Goal: Information Seeking & Learning: Learn about a topic

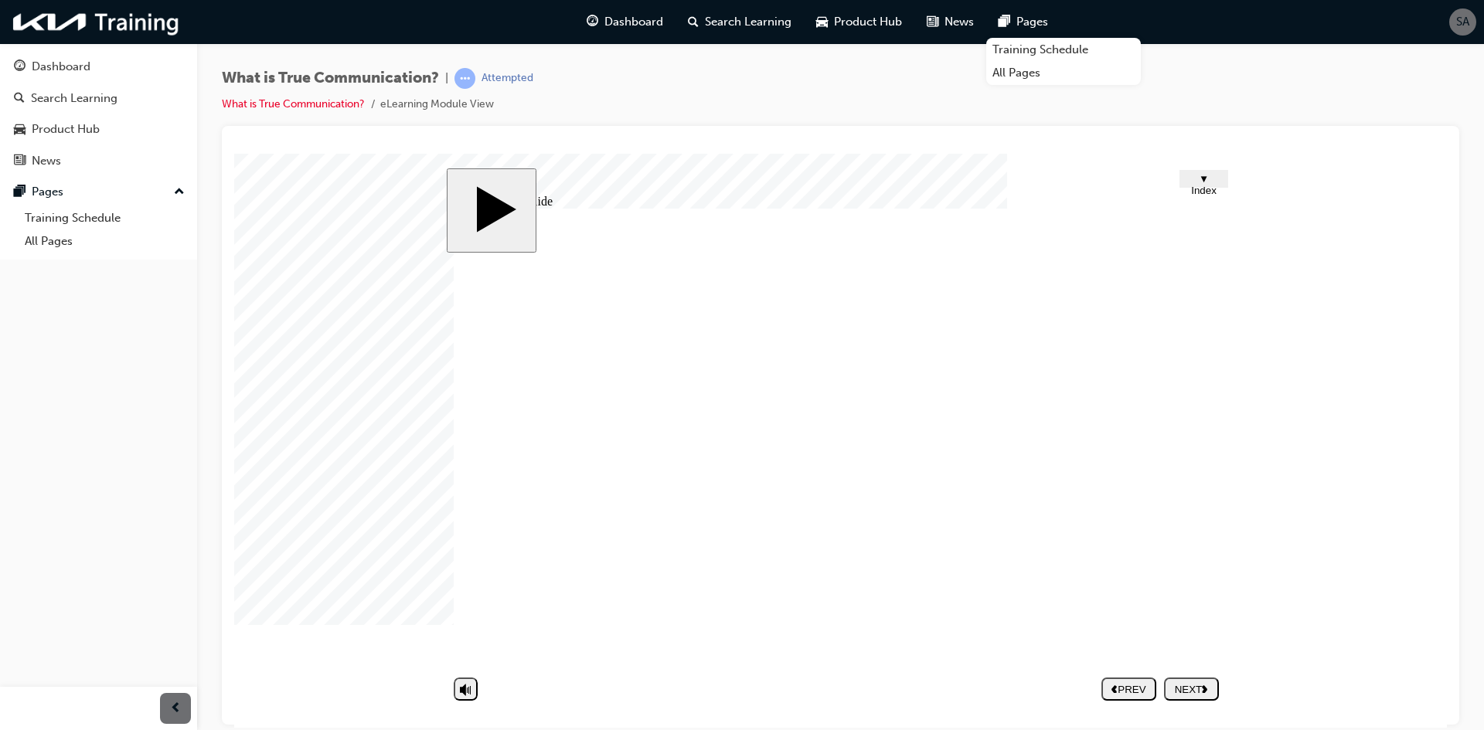
click at [1349, 410] on body "slide: Untitled Slide But soon their patience ran out, and they got divorced. G…" at bounding box center [840, 440] width 1212 height 574
click at [1192, 698] on button "NEXT" at bounding box center [1191, 688] width 55 height 23
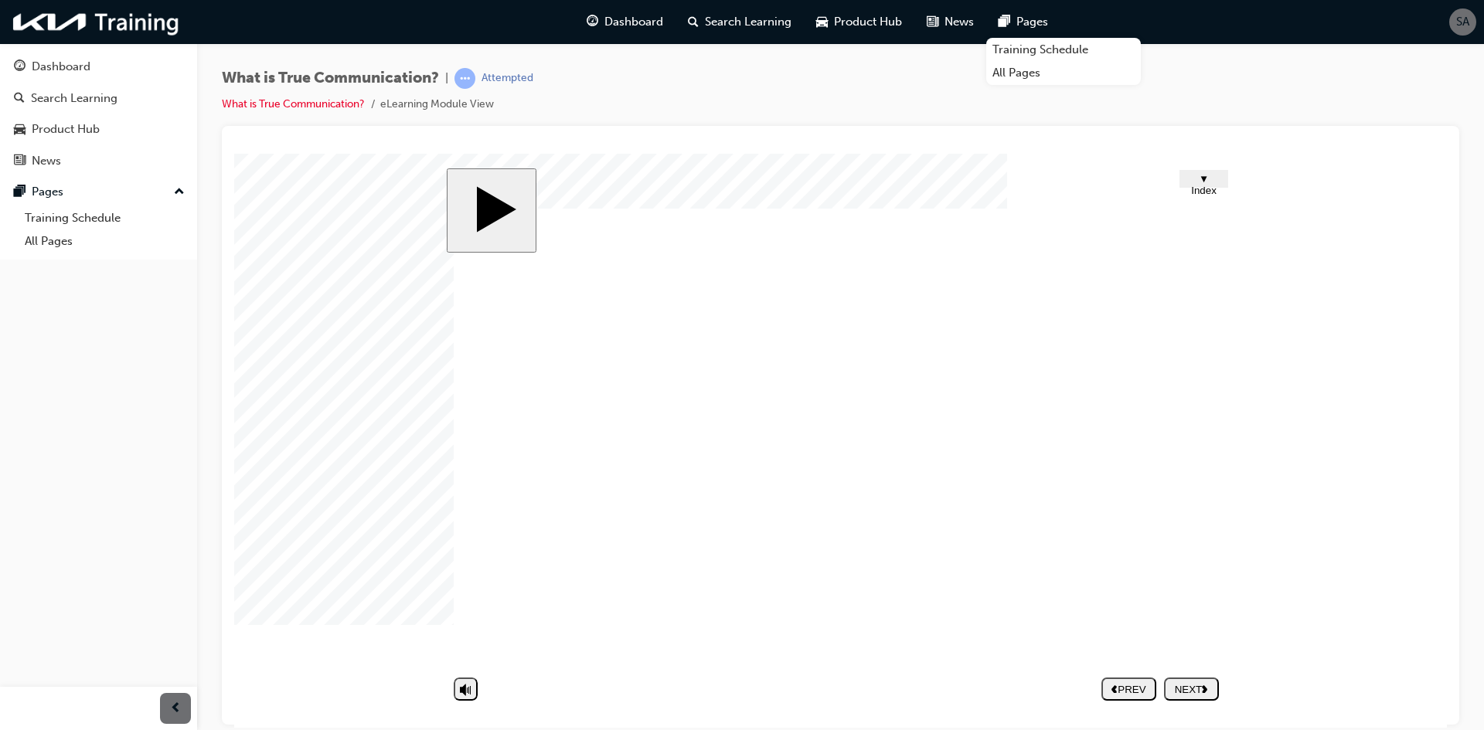
click at [1189, 686] on div "NEXT" at bounding box center [1191, 689] width 42 height 12
click at [1343, 309] on body "slide: Quiz! Quiz! Half Frame 33 2 Rectangle 1 Rectangle 1 Rectangle 1 Discoura…" at bounding box center [840, 440] width 1212 height 574
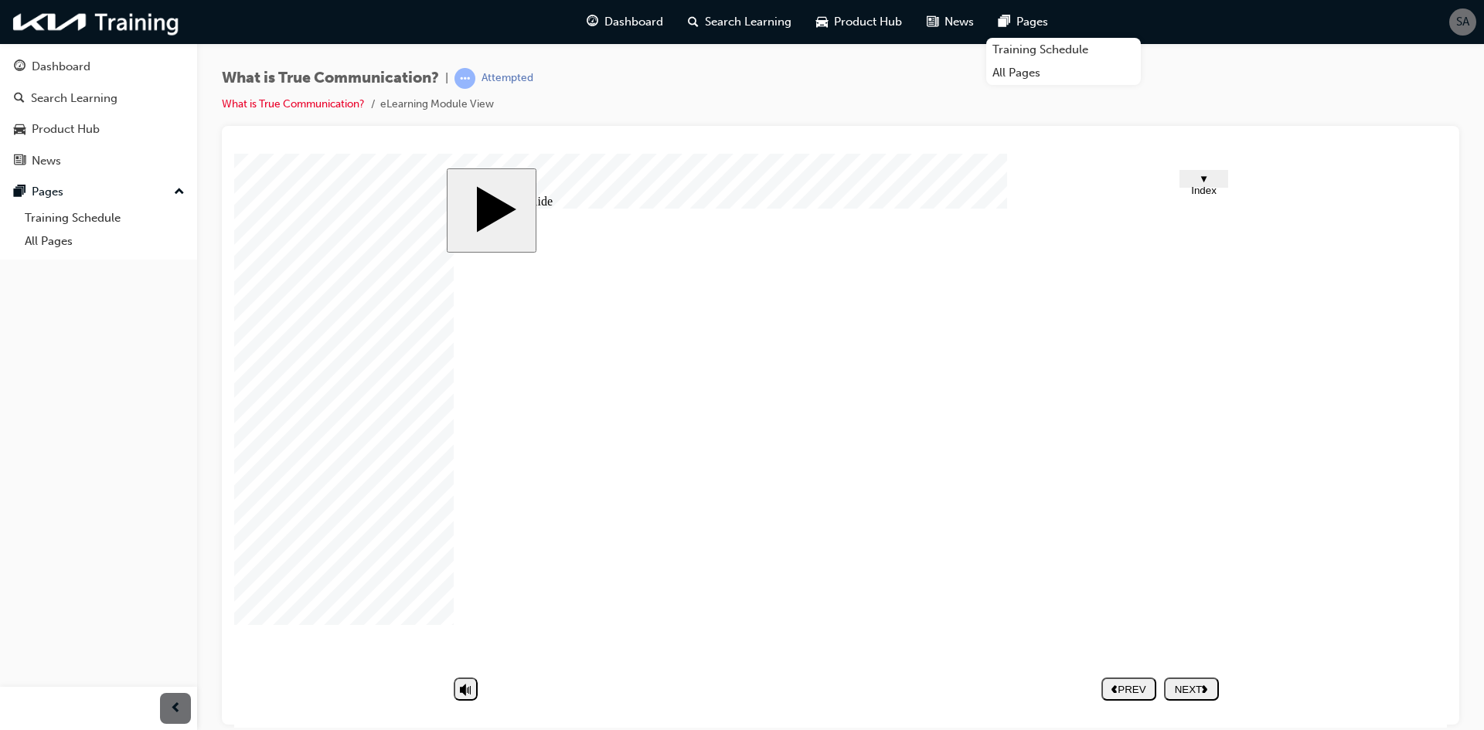
click at [1177, 685] on div "NEXT" at bounding box center [1191, 689] width 42 height 12
click at [113, 59] on div "Dashboard" at bounding box center [98, 66] width 169 height 19
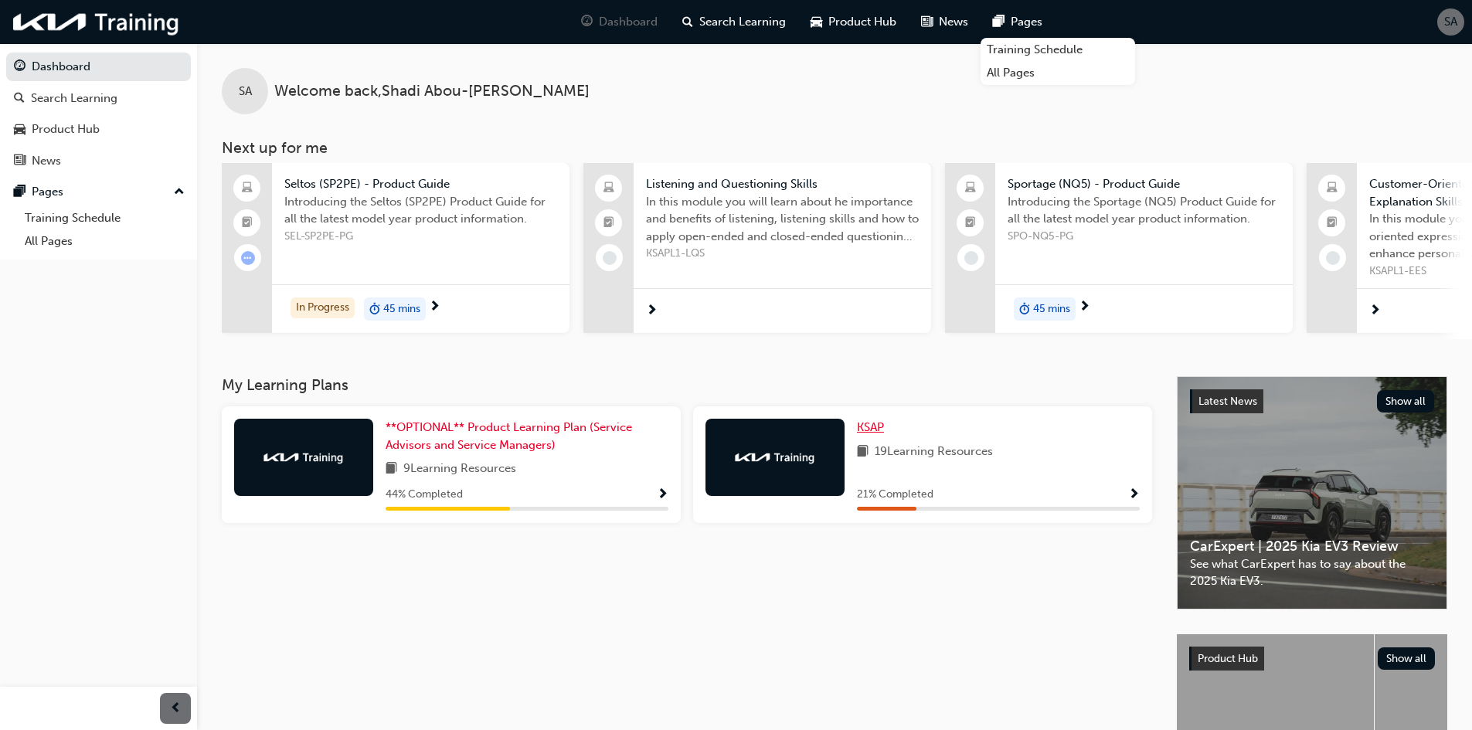
click at [880, 431] on span "KSAP" at bounding box center [870, 427] width 27 height 14
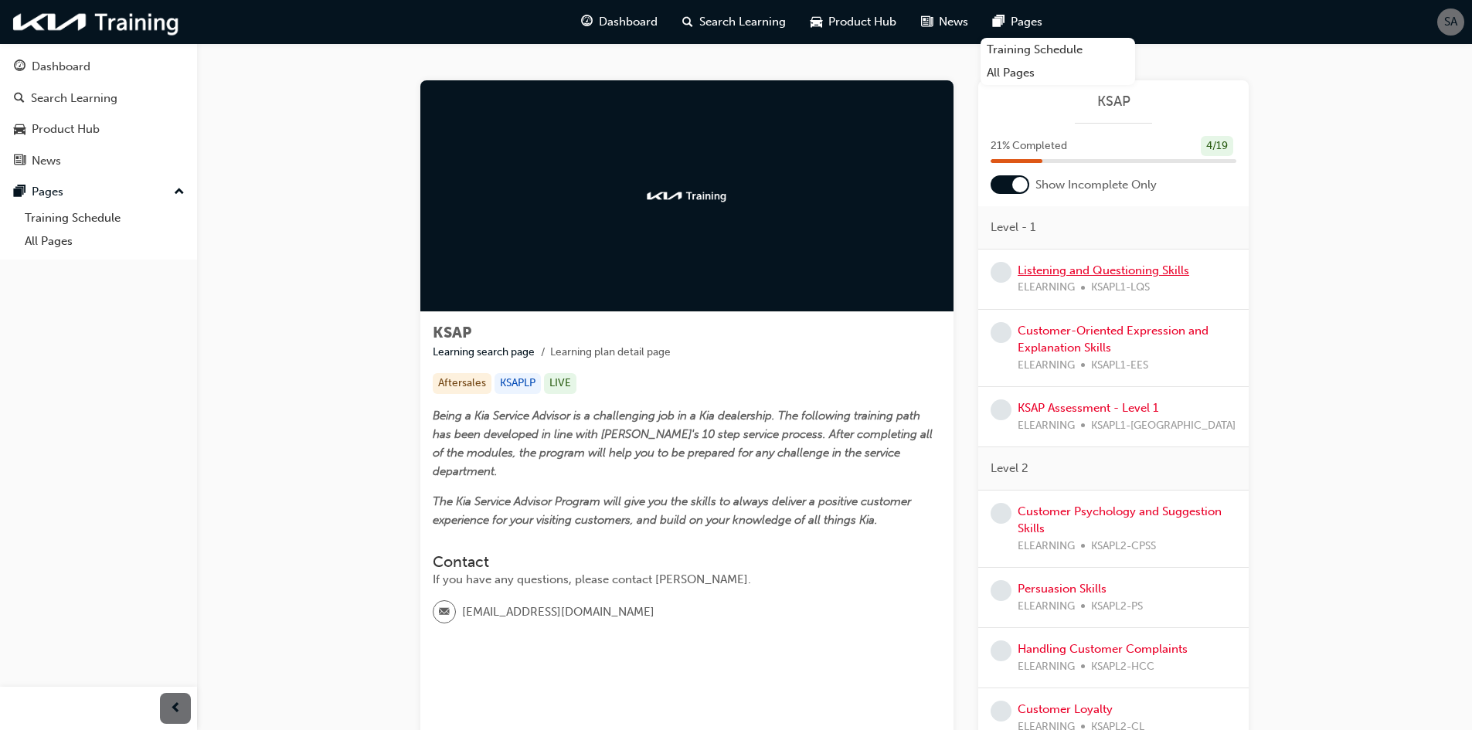
click at [1158, 267] on link "Listening and Questioning Skills" at bounding box center [1104, 270] width 172 height 14
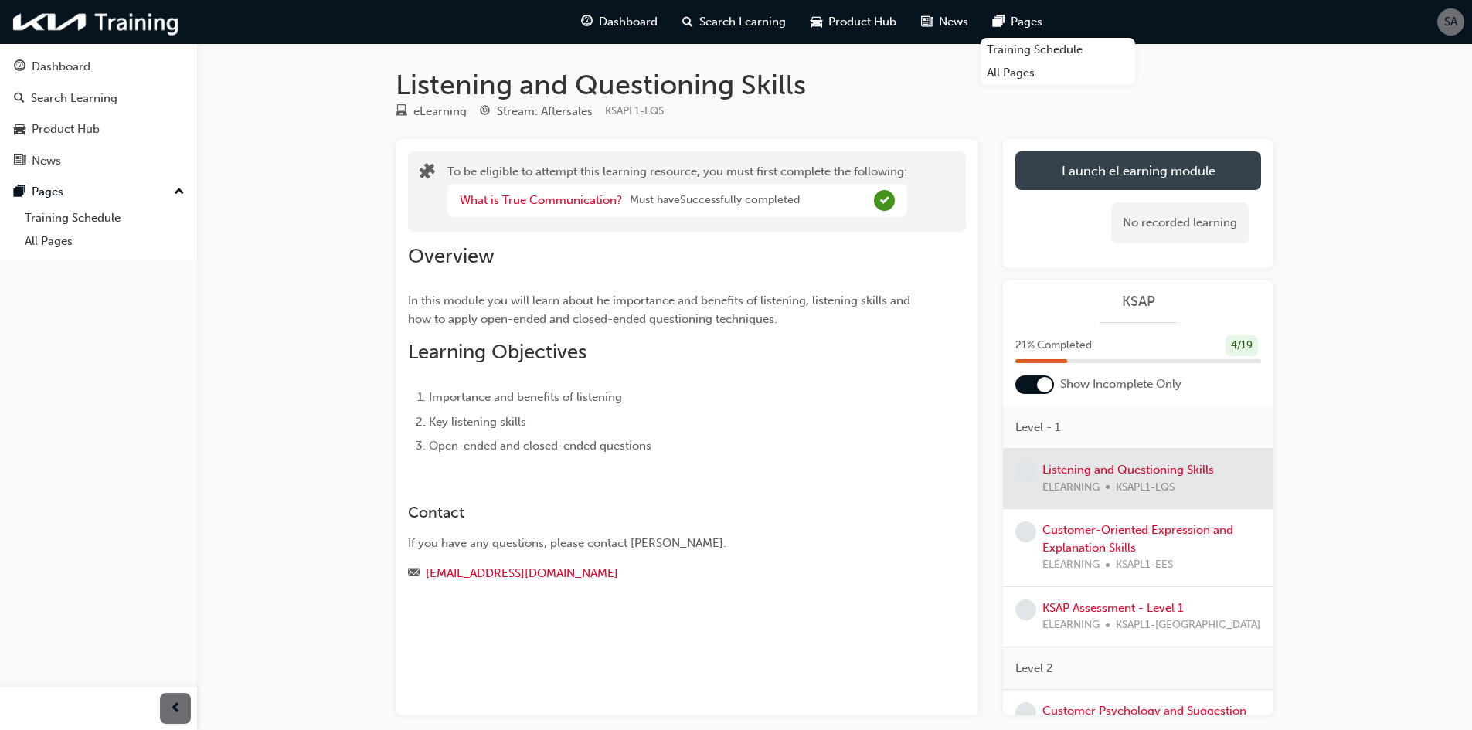
click at [1142, 181] on button "Launch eLearning module" at bounding box center [1138, 170] width 246 height 39
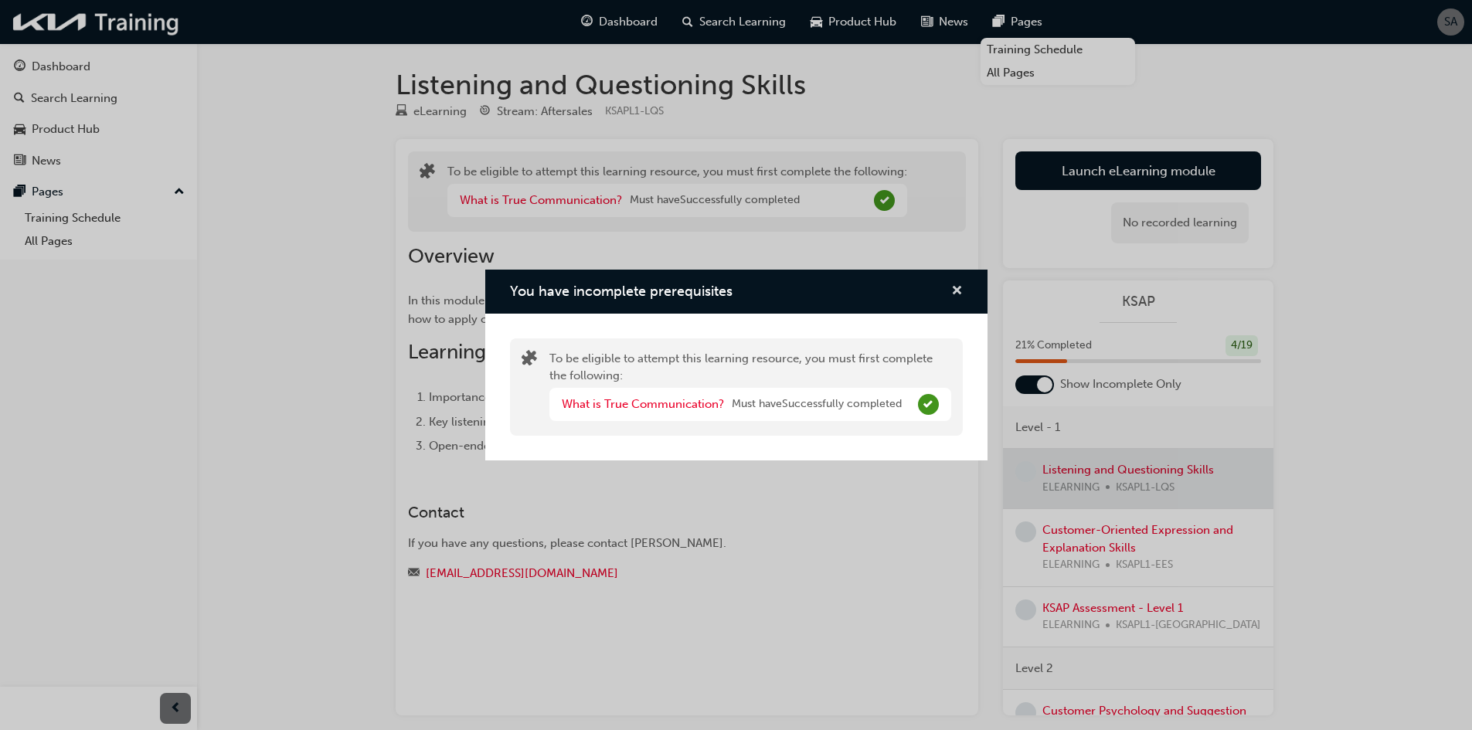
click at [951, 291] on button "You have incomplete prerequisites" at bounding box center [957, 291] width 12 height 19
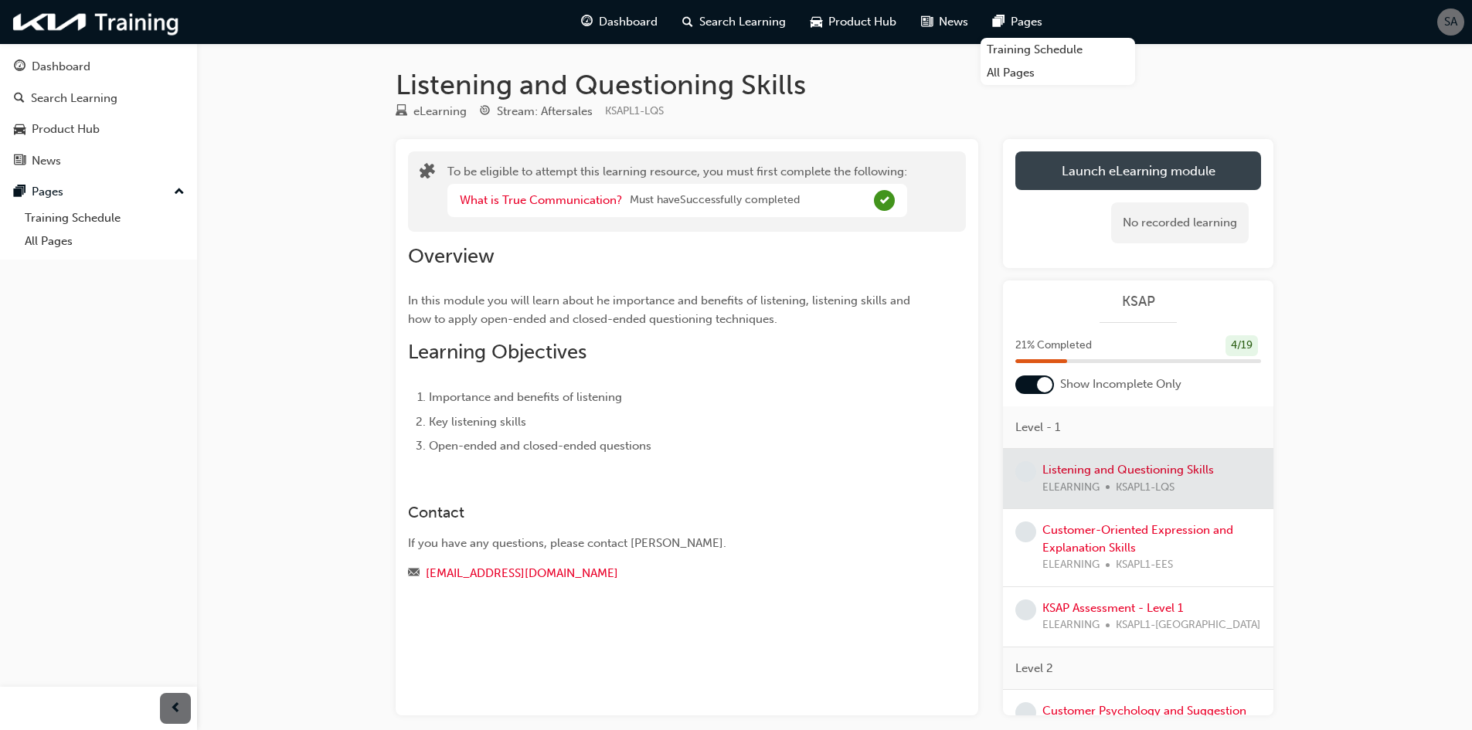
click at [1035, 169] on button "Launch eLearning module" at bounding box center [1138, 170] width 246 height 39
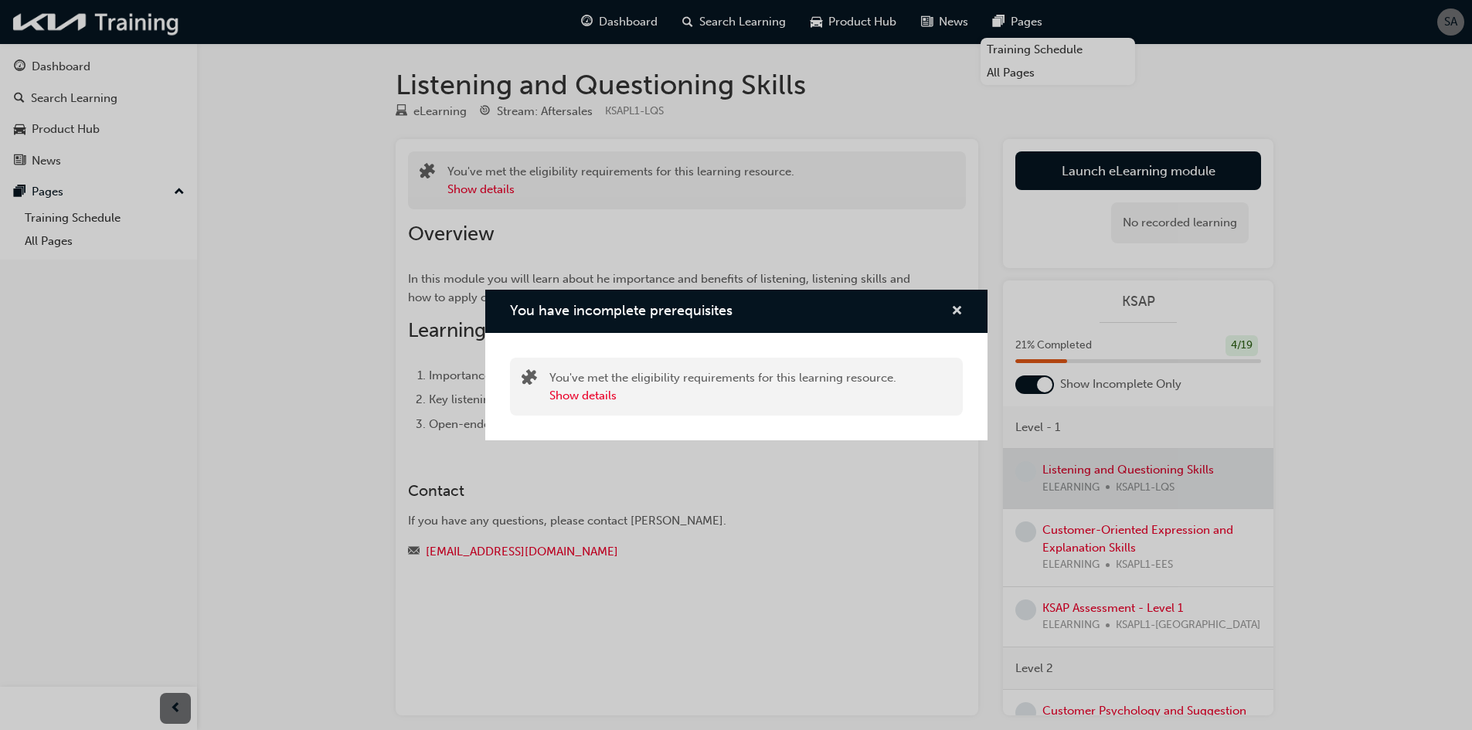
click at [953, 311] on span "cross-icon" at bounding box center [957, 312] width 12 height 14
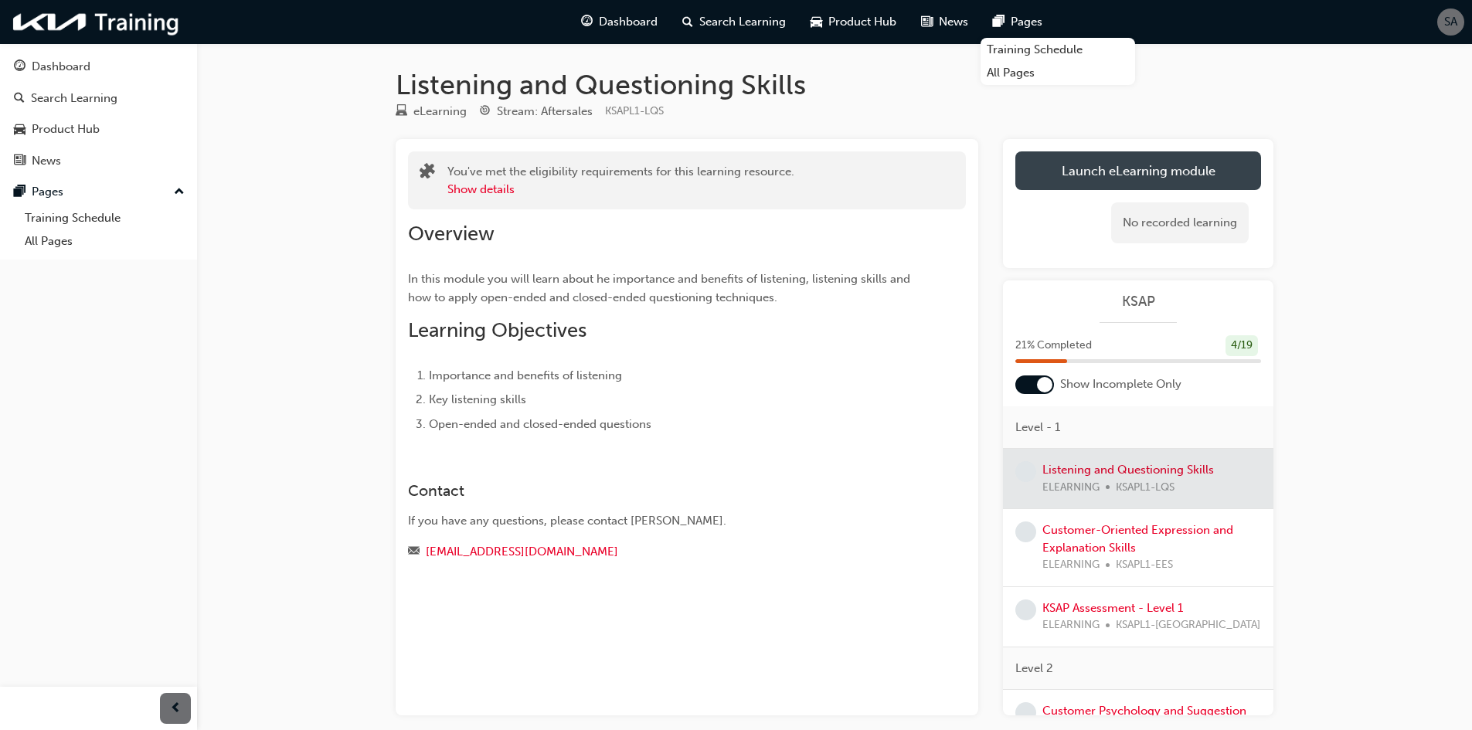
click at [1063, 183] on button "Launch eLearning module" at bounding box center [1138, 170] width 246 height 39
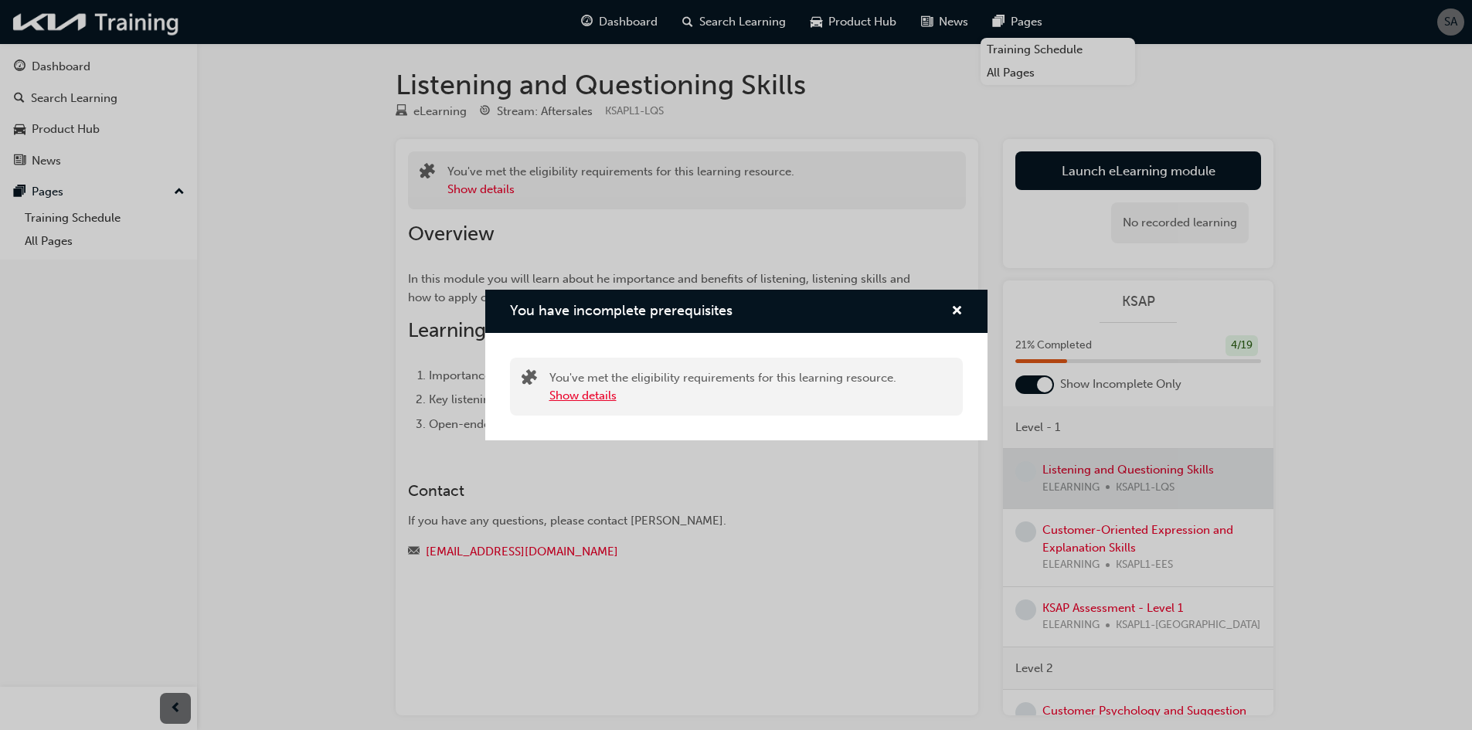
click at [597, 399] on button "Show details" at bounding box center [582, 396] width 67 height 18
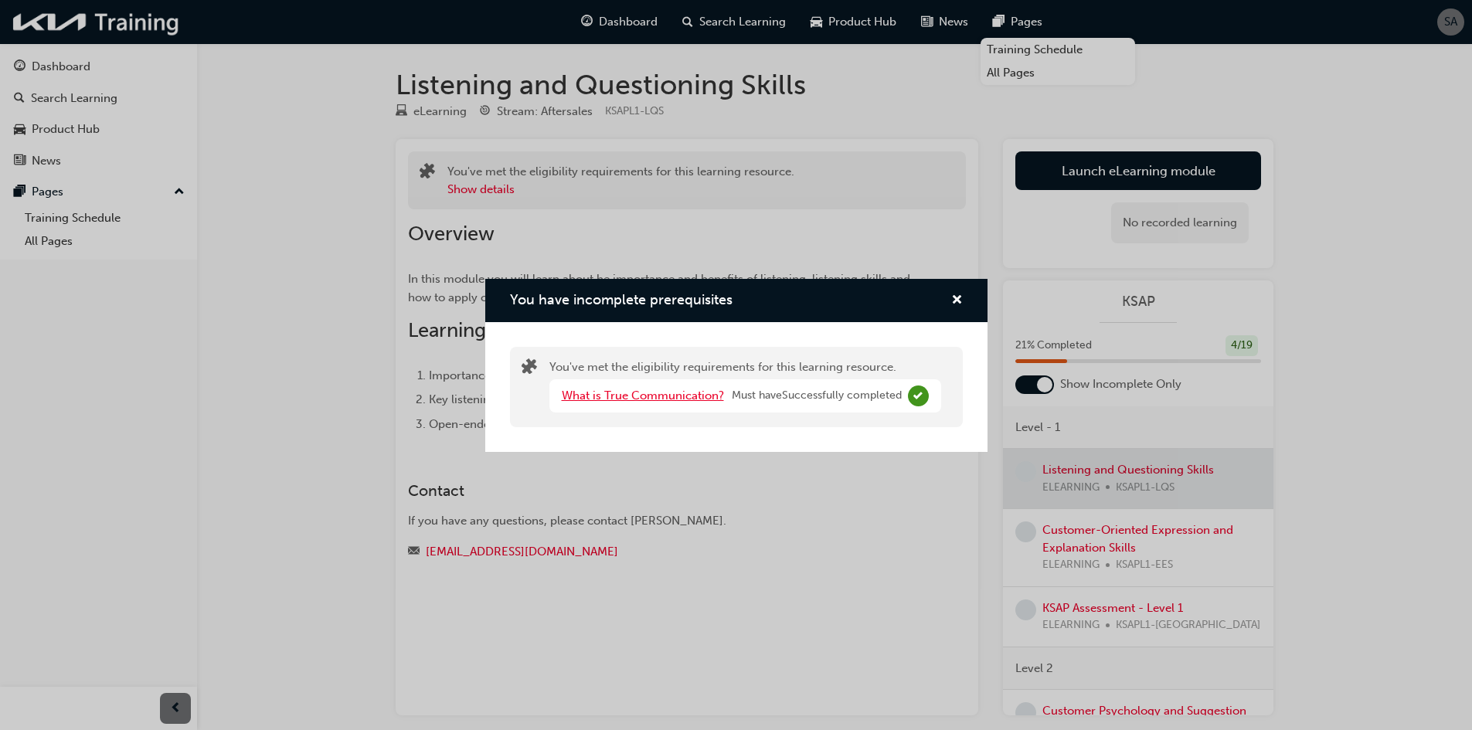
click at [612, 399] on link "What is True Communication?" at bounding box center [643, 396] width 162 height 14
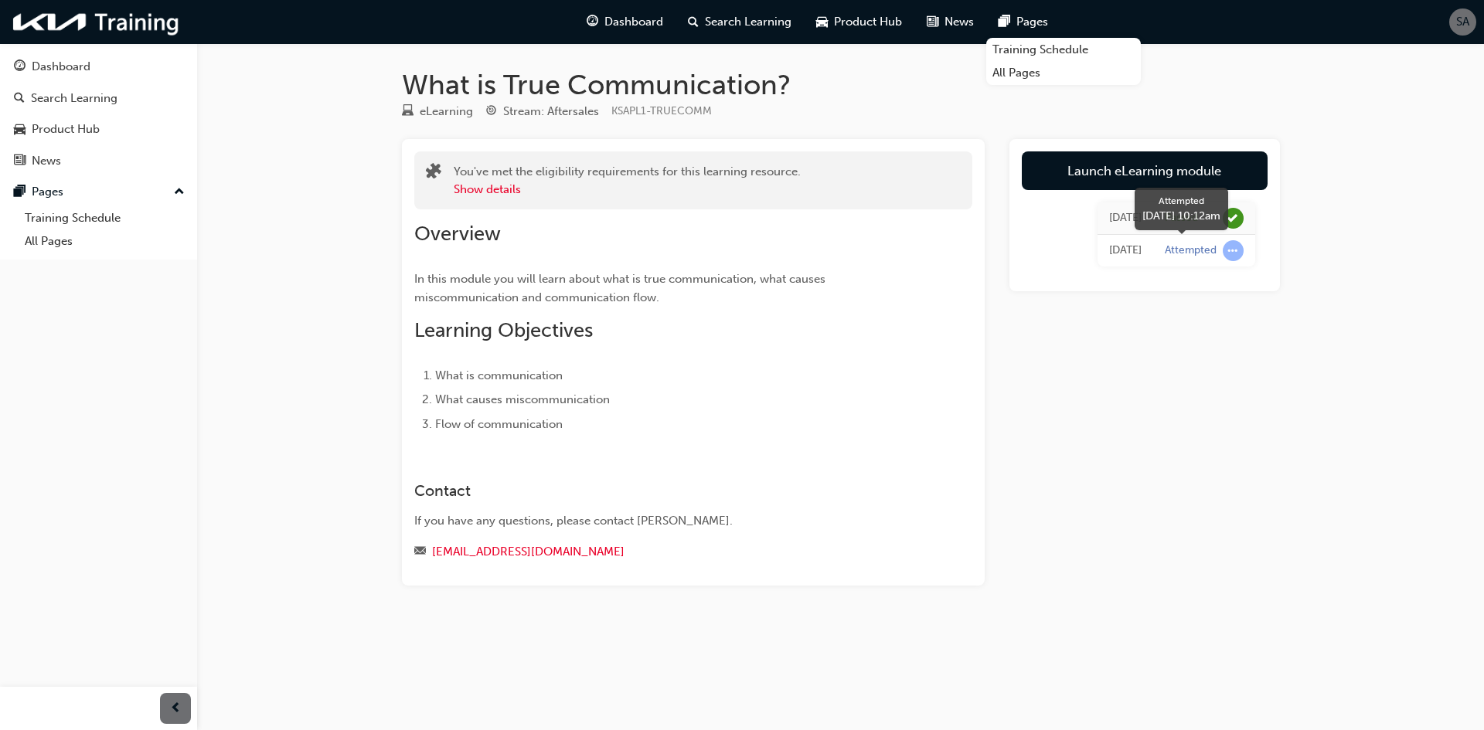
click at [1232, 250] on span "learningRecordVerb_ATTEMPT-icon" at bounding box center [1232, 250] width 21 height 21
click at [491, 189] on button "Show details" at bounding box center [487, 190] width 67 height 18
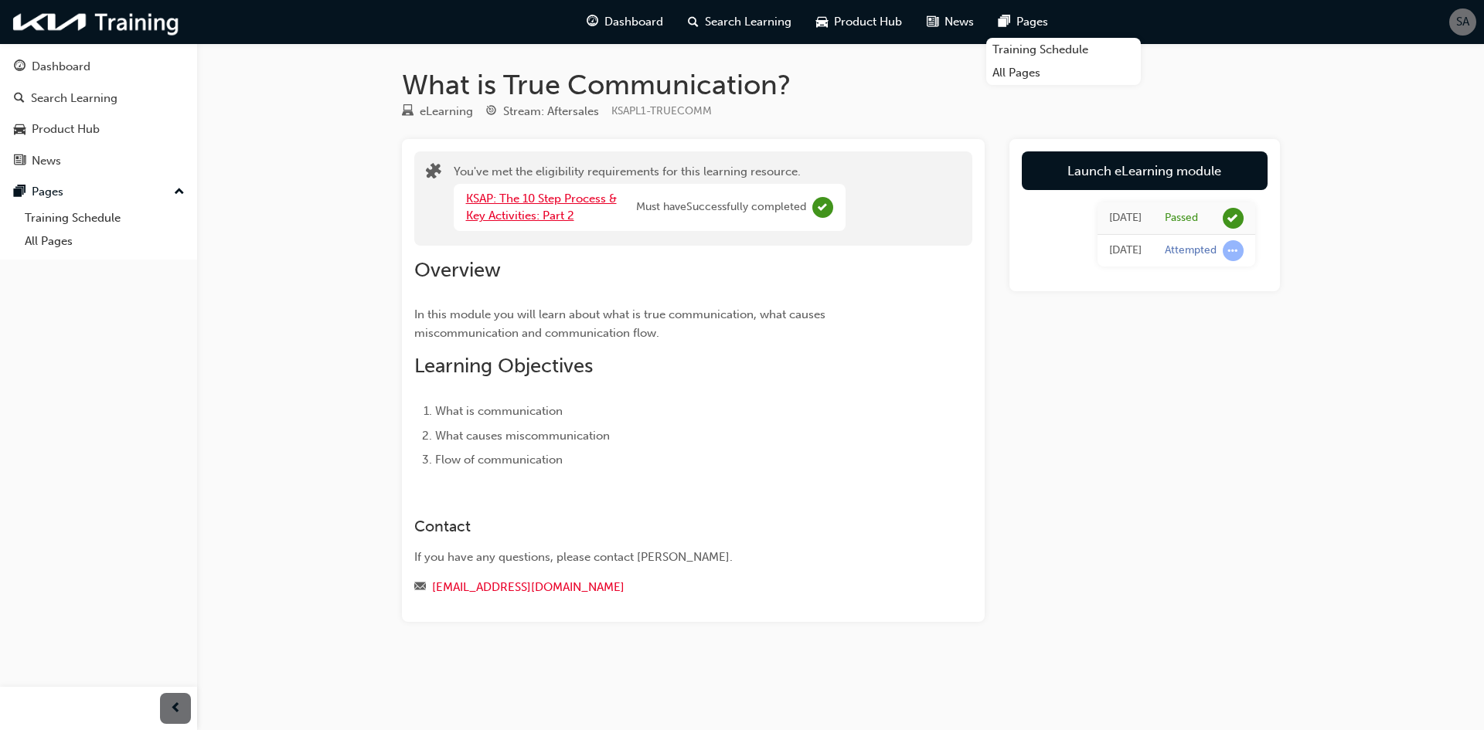
click at [521, 202] on link "KSAP: The 10 Step Process & Key Activities: Part 2" at bounding box center [541, 208] width 151 height 32
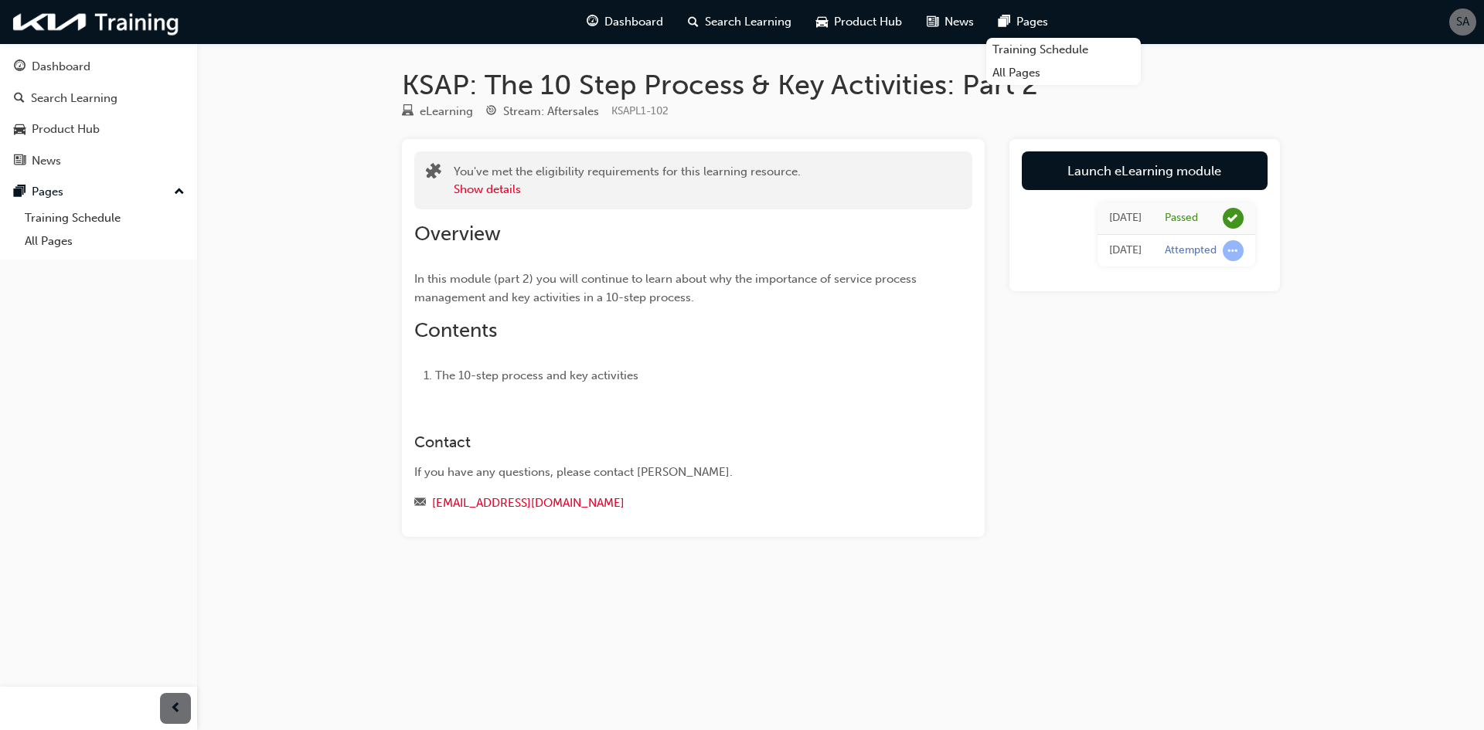
click at [1095, 195] on div "[DATE] Passed [DATE] Attempted" at bounding box center [1144, 234] width 246 height 89
click at [1098, 180] on link "Launch eLearning module" at bounding box center [1144, 170] width 246 height 39
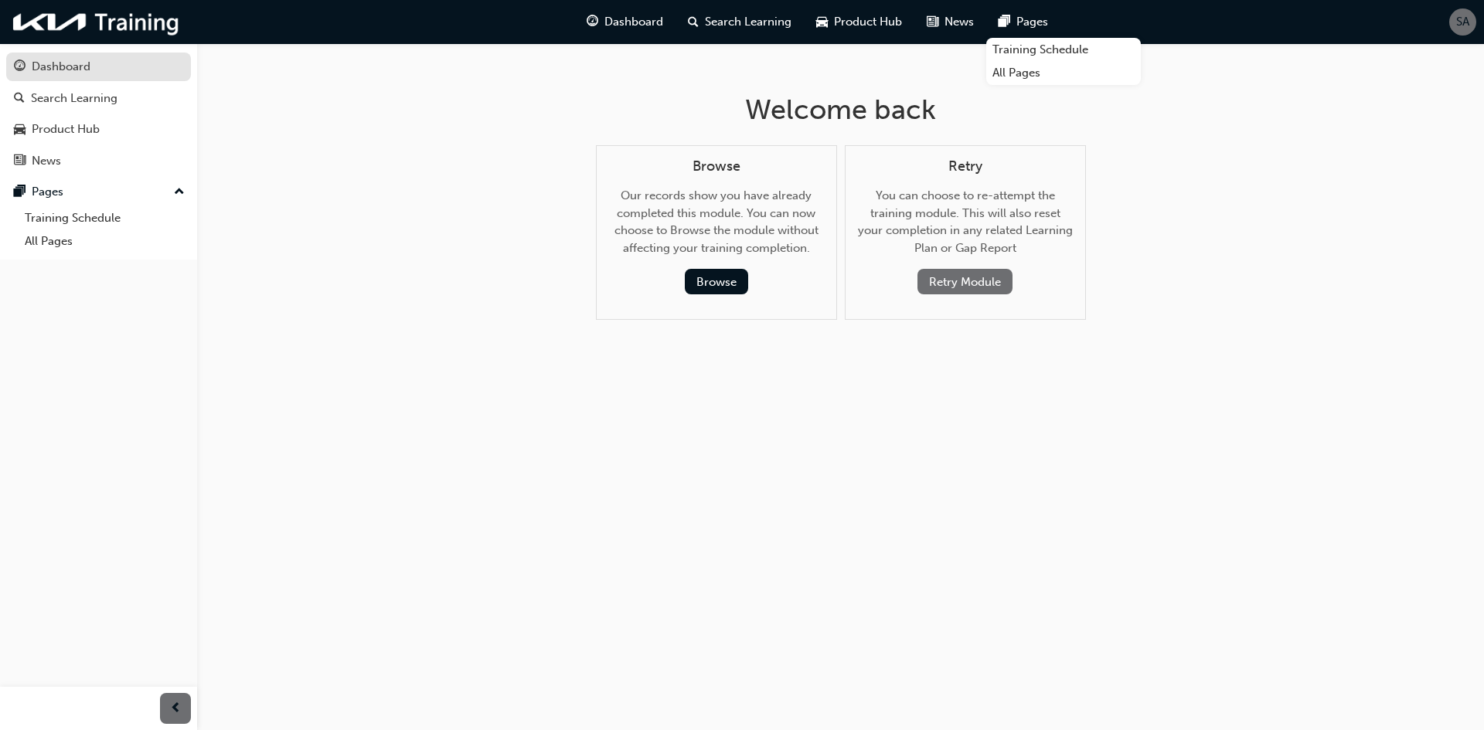
click at [75, 76] on div "Dashboard" at bounding box center [98, 66] width 169 height 19
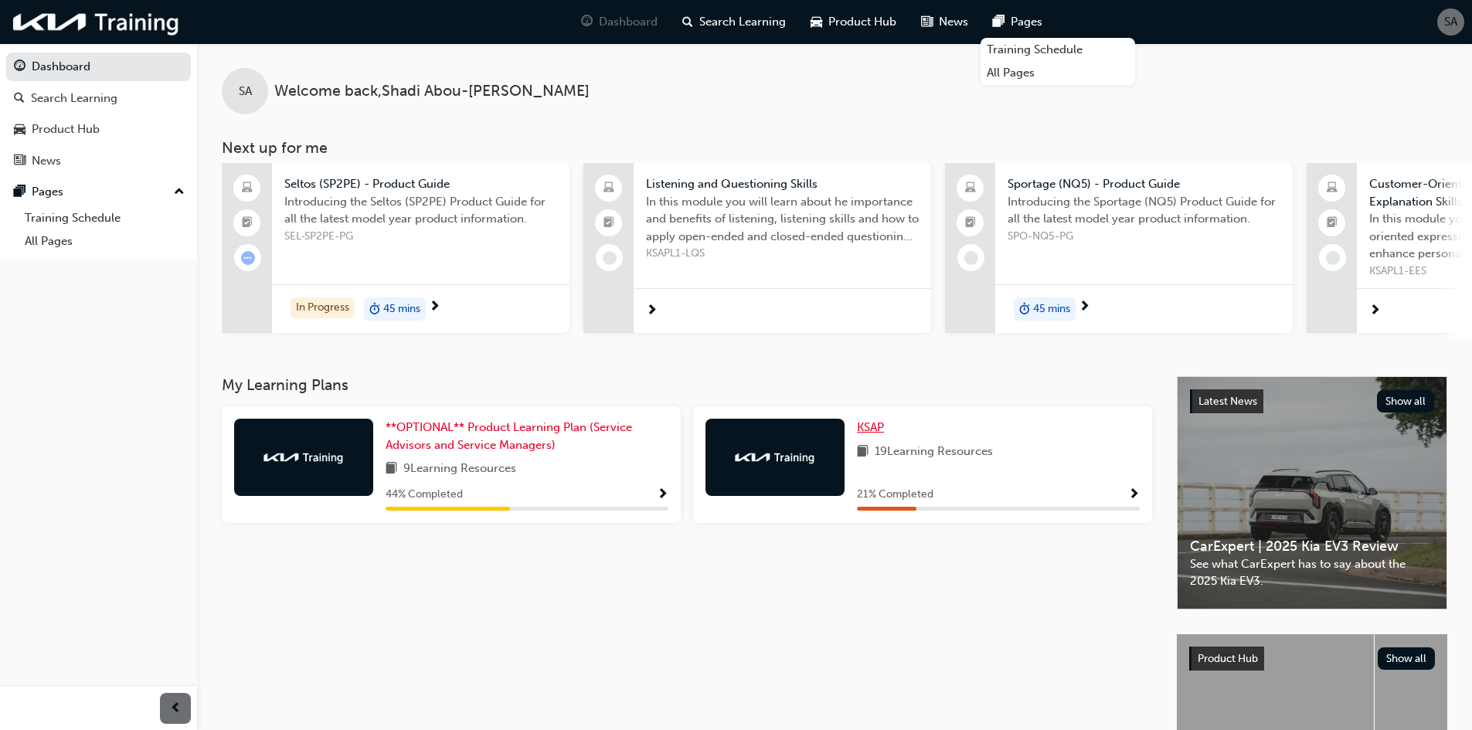
click at [873, 427] on span "KSAP" at bounding box center [870, 427] width 27 height 14
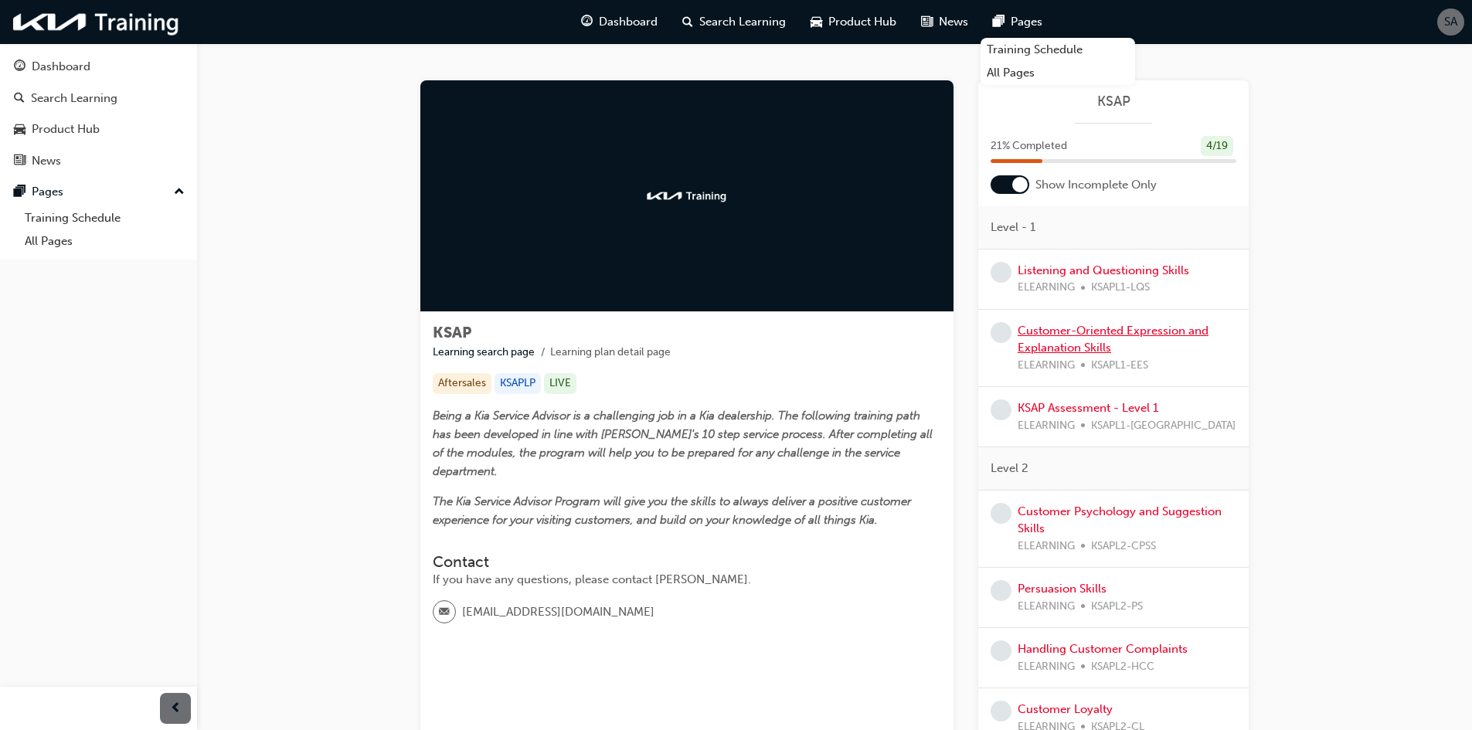
click at [1097, 329] on link "Customer-Oriented Expression and Explanation Skills" at bounding box center [1113, 340] width 191 height 32
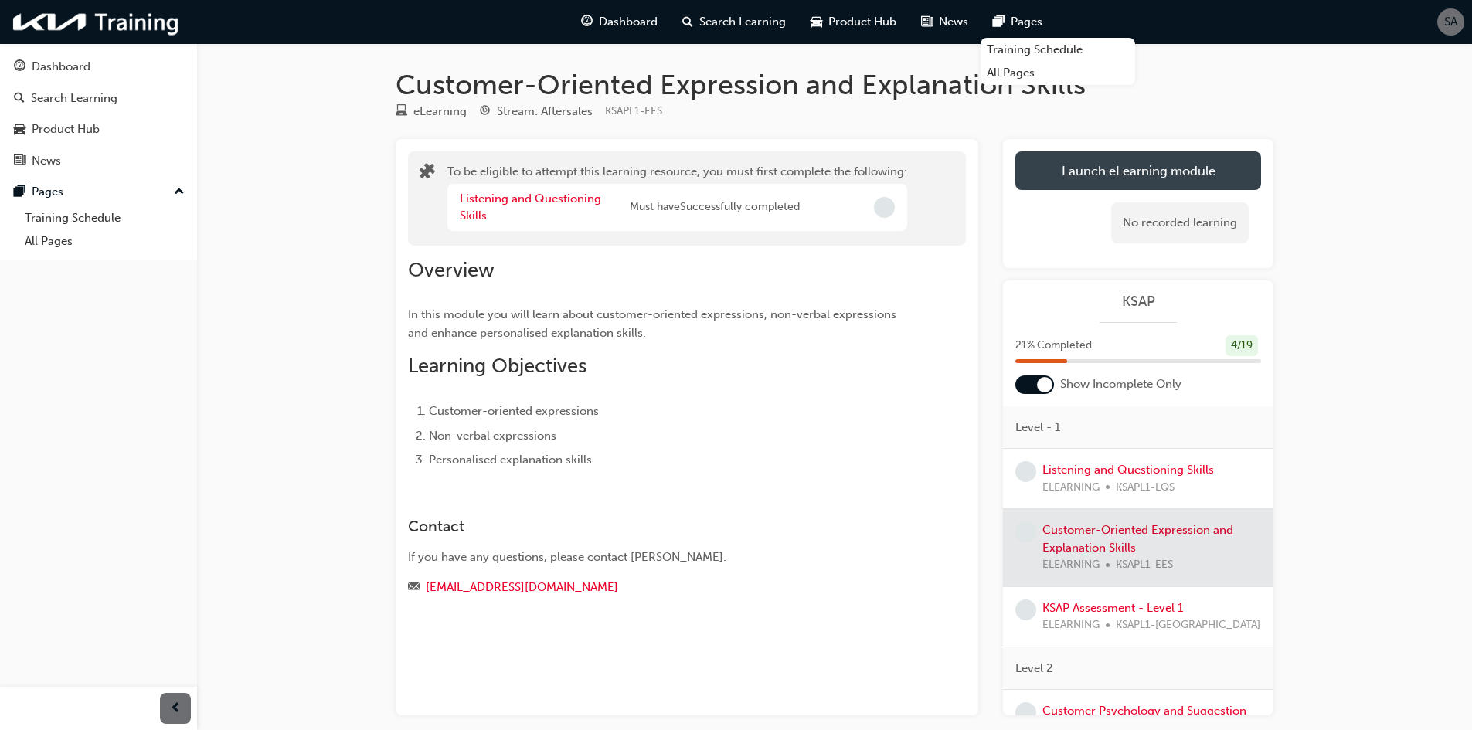
click at [1162, 164] on button "Launch eLearning module" at bounding box center [1138, 170] width 246 height 39
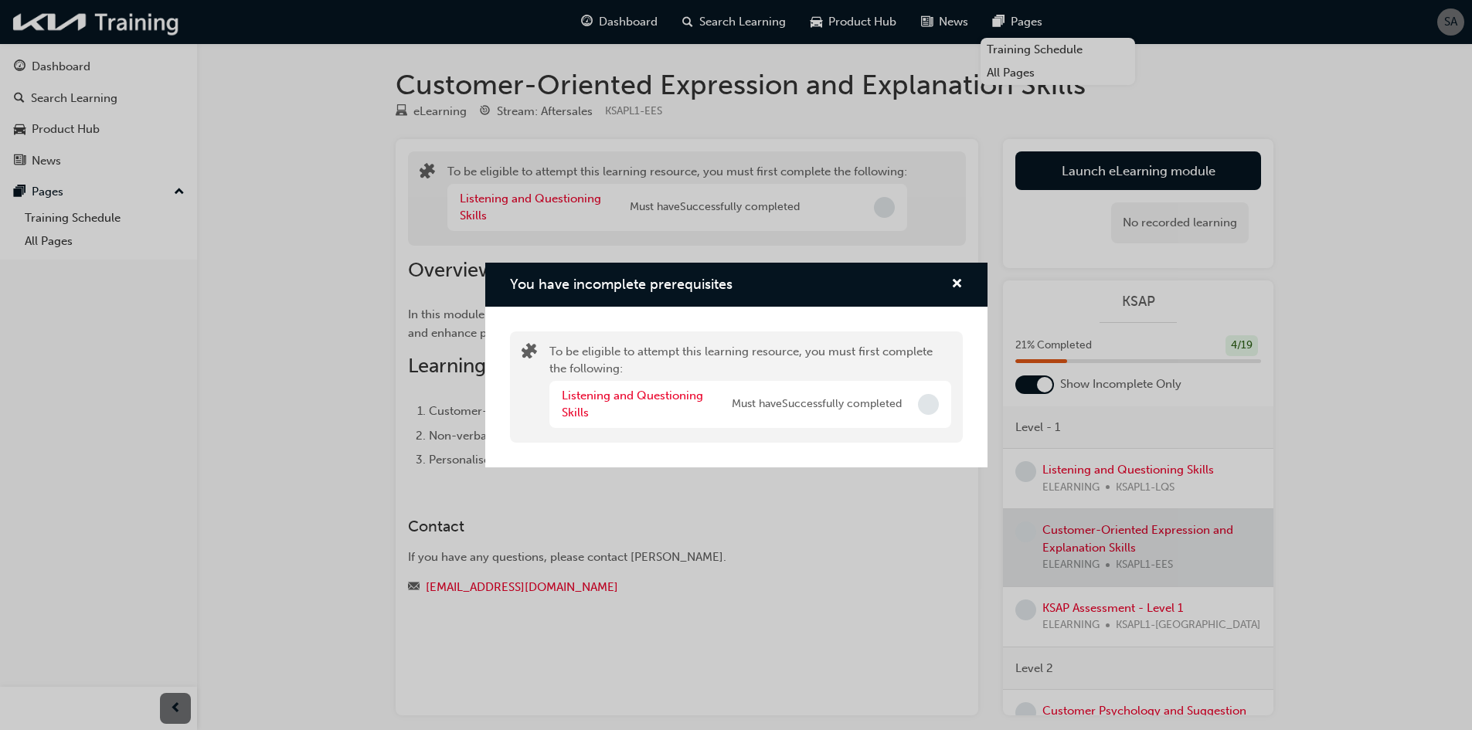
click at [919, 410] on div "You have incomplete prerequisites" at bounding box center [928, 404] width 21 height 21
click at [657, 393] on link "Listening and Questioning Skills" at bounding box center [632, 405] width 141 height 32
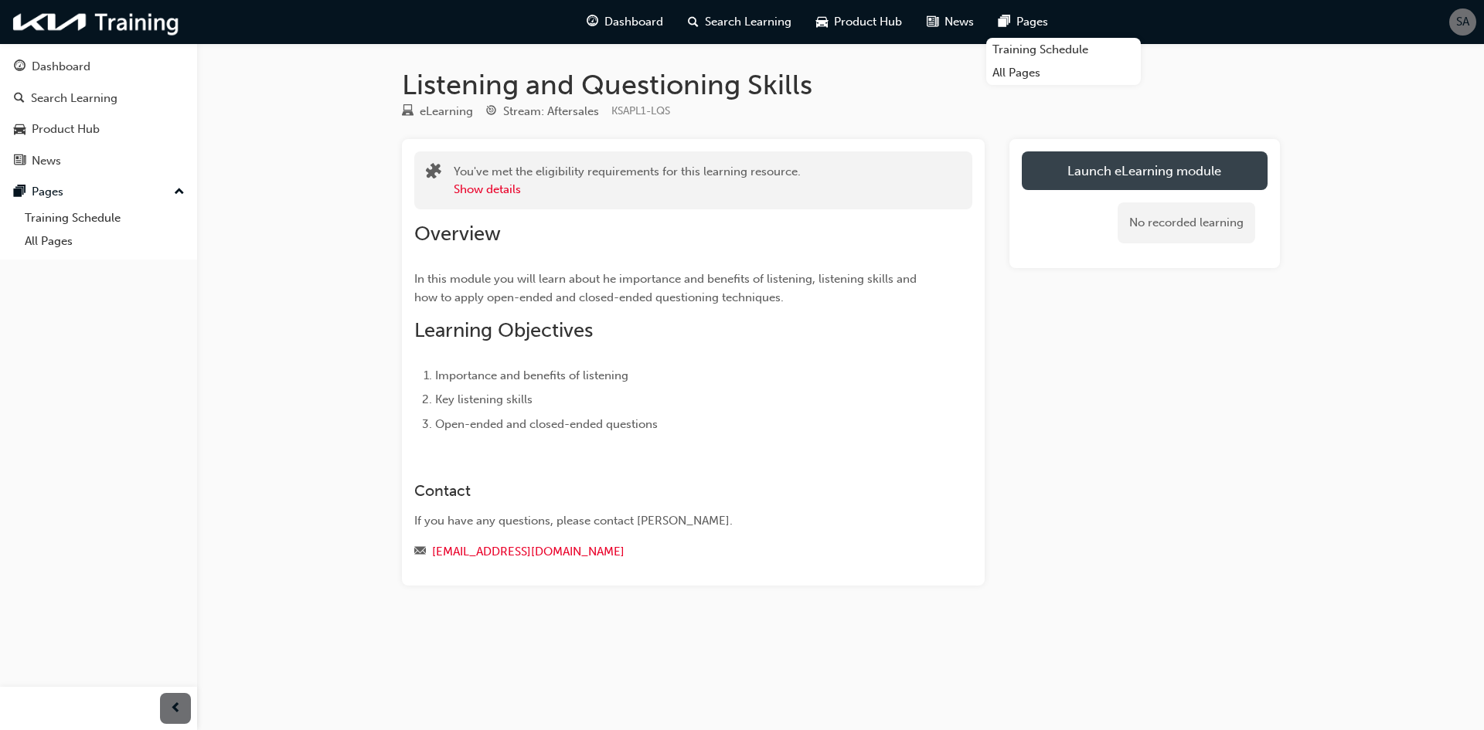
click at [1215, 152] on link "Launch eLearning module" at bounding box center [1144, 170] width 246 height 39
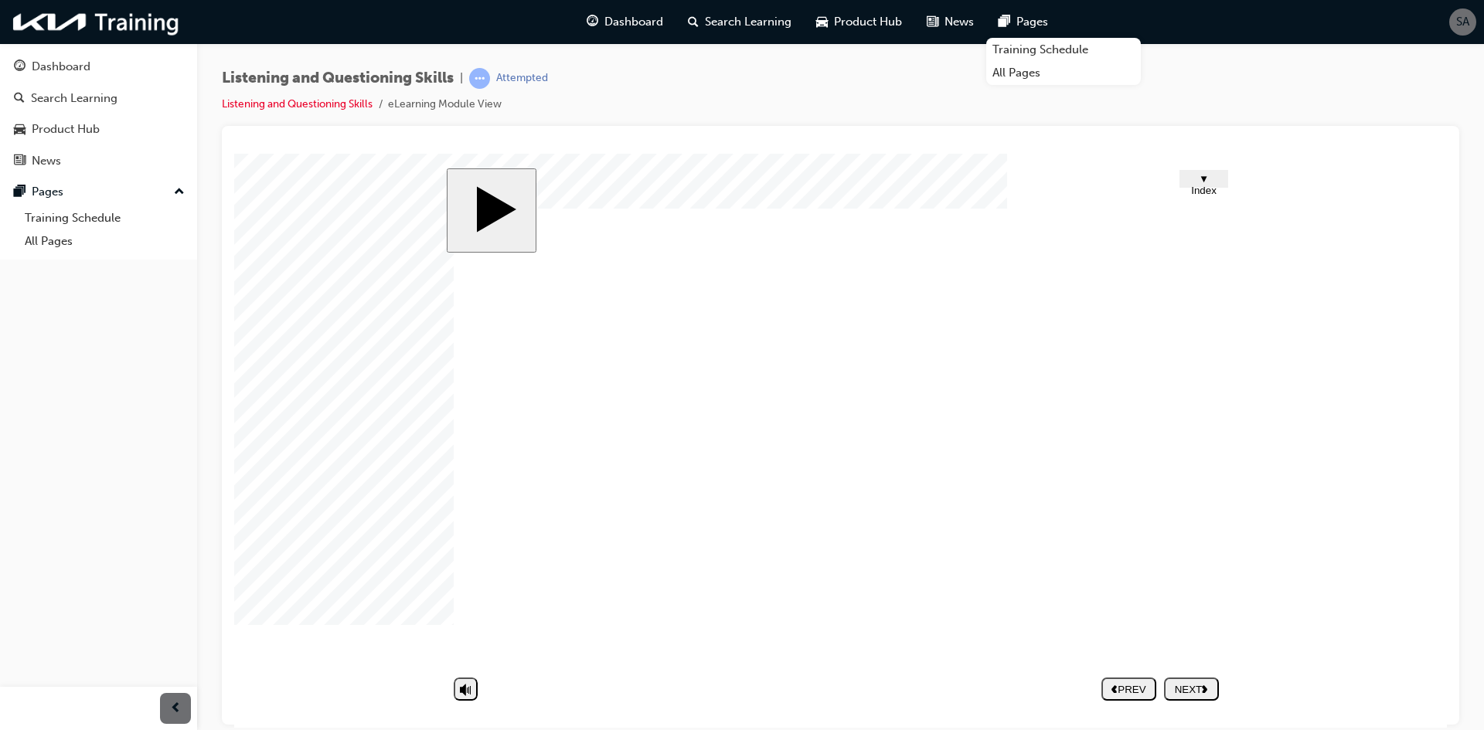
click at [1202, 685] on div "NEXT" at bounding box center [1191, 689] width 42 height 12
click at [234, 153] on image at bounding box center [234, 153] width 0 height 0
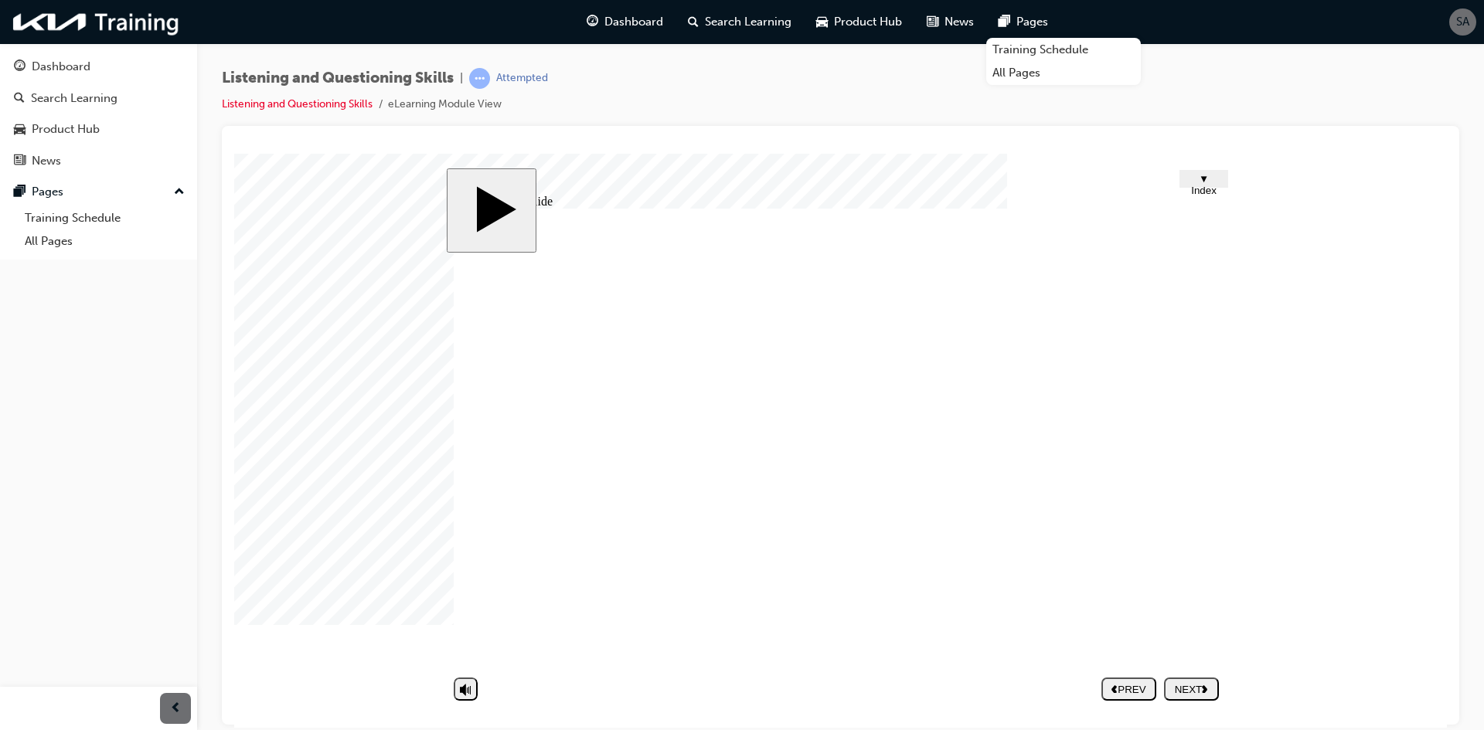
click at [1207, 688] on polygon "next" at bounding box center [1204, 689] width 5 height 8
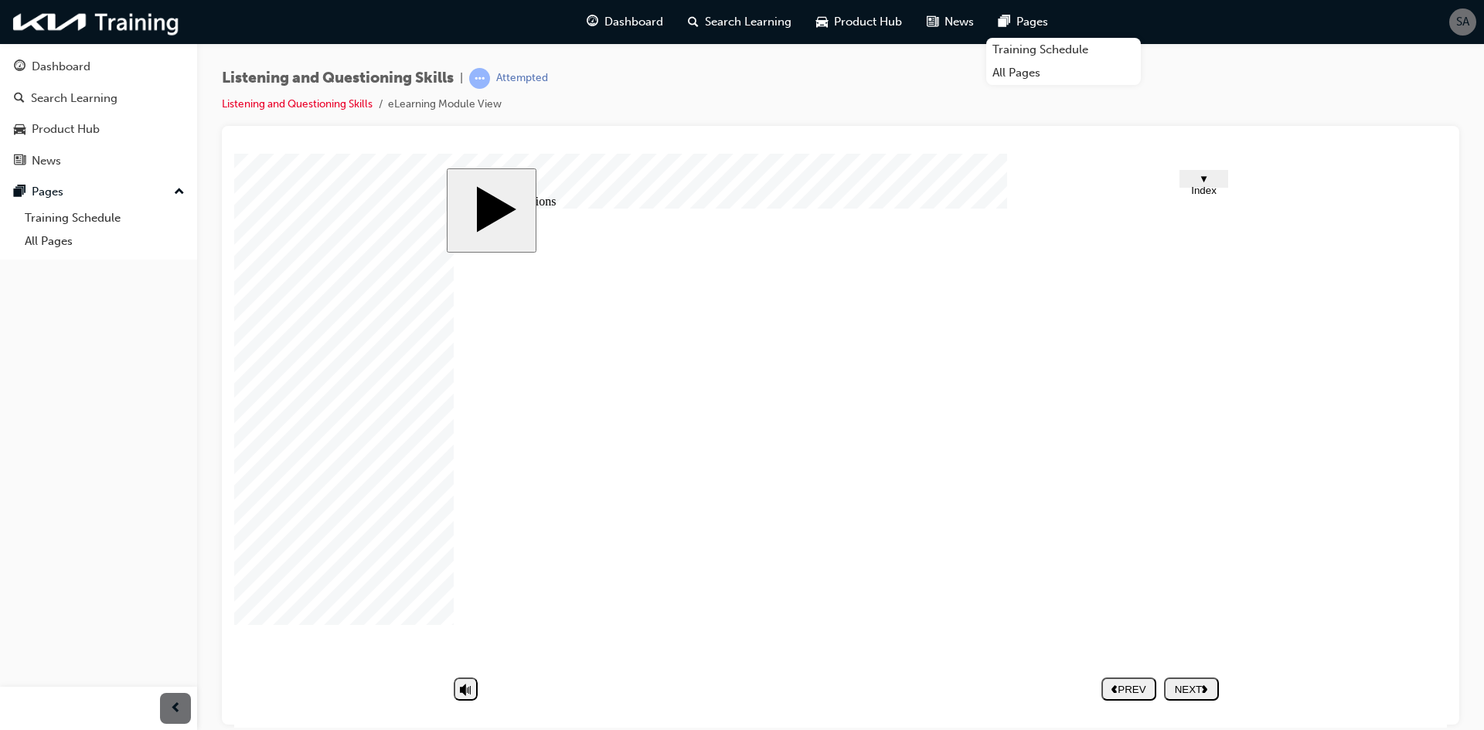
click at [1199, 689] on div "NEXT" at bounding box center [1191, 689] width 42 height 12
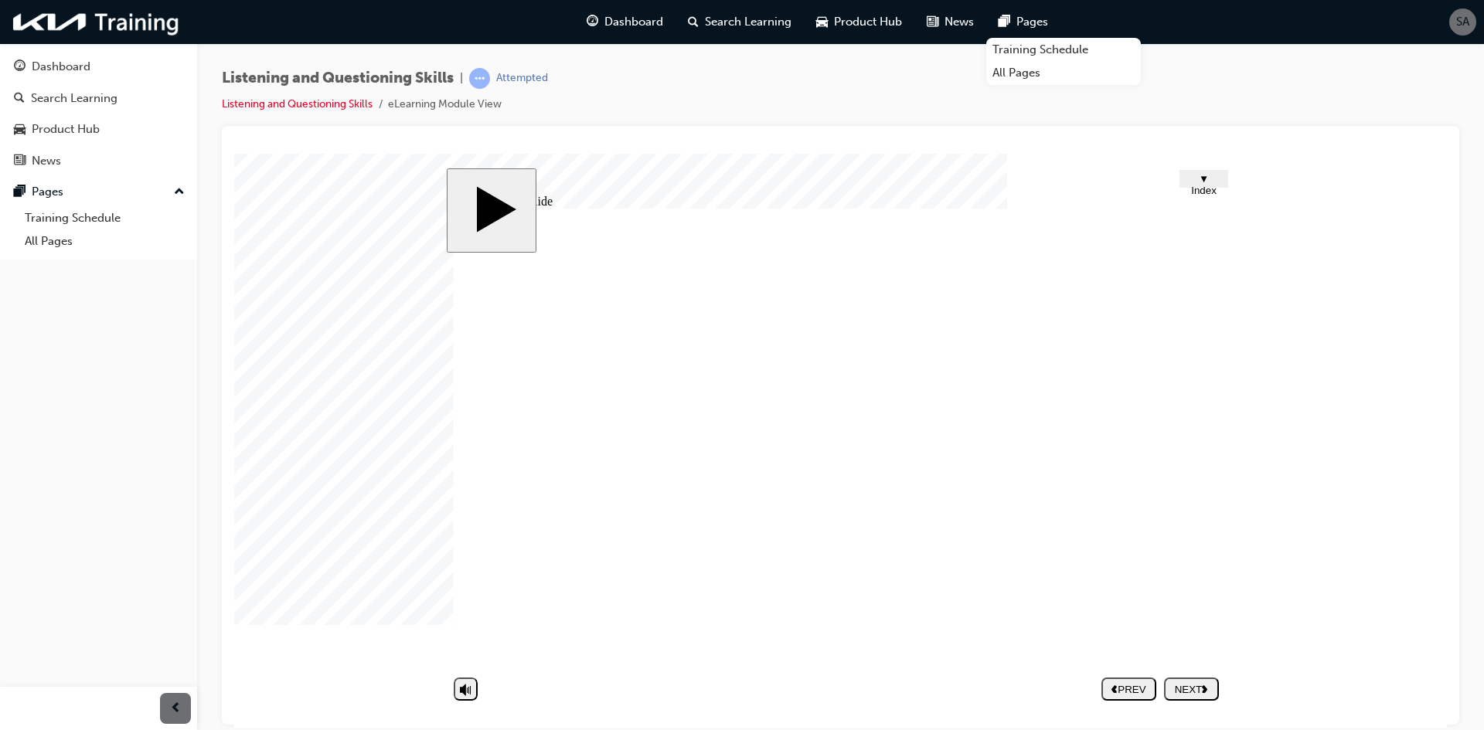
type textarea "W"
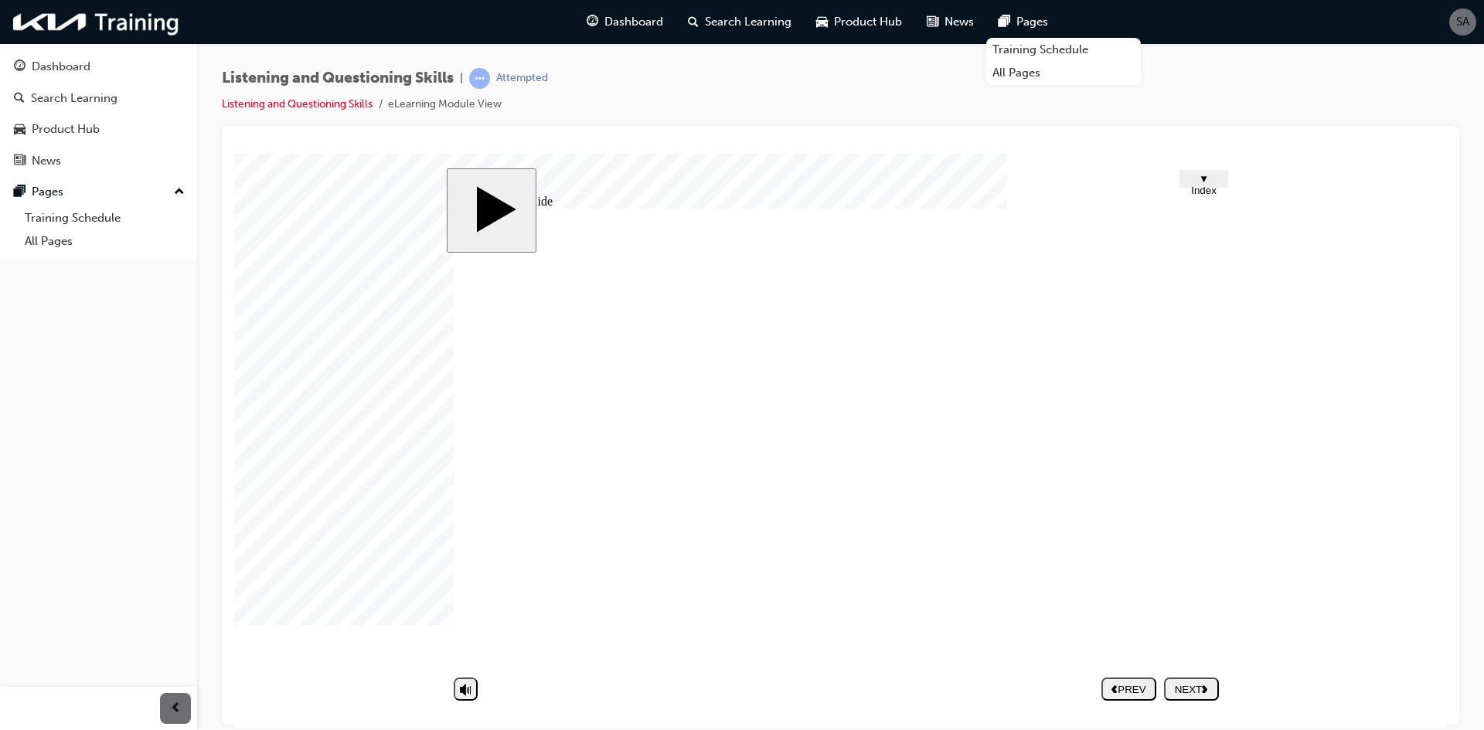
type textarea "W"
type textarea "Wo"
type textarea "Wor"
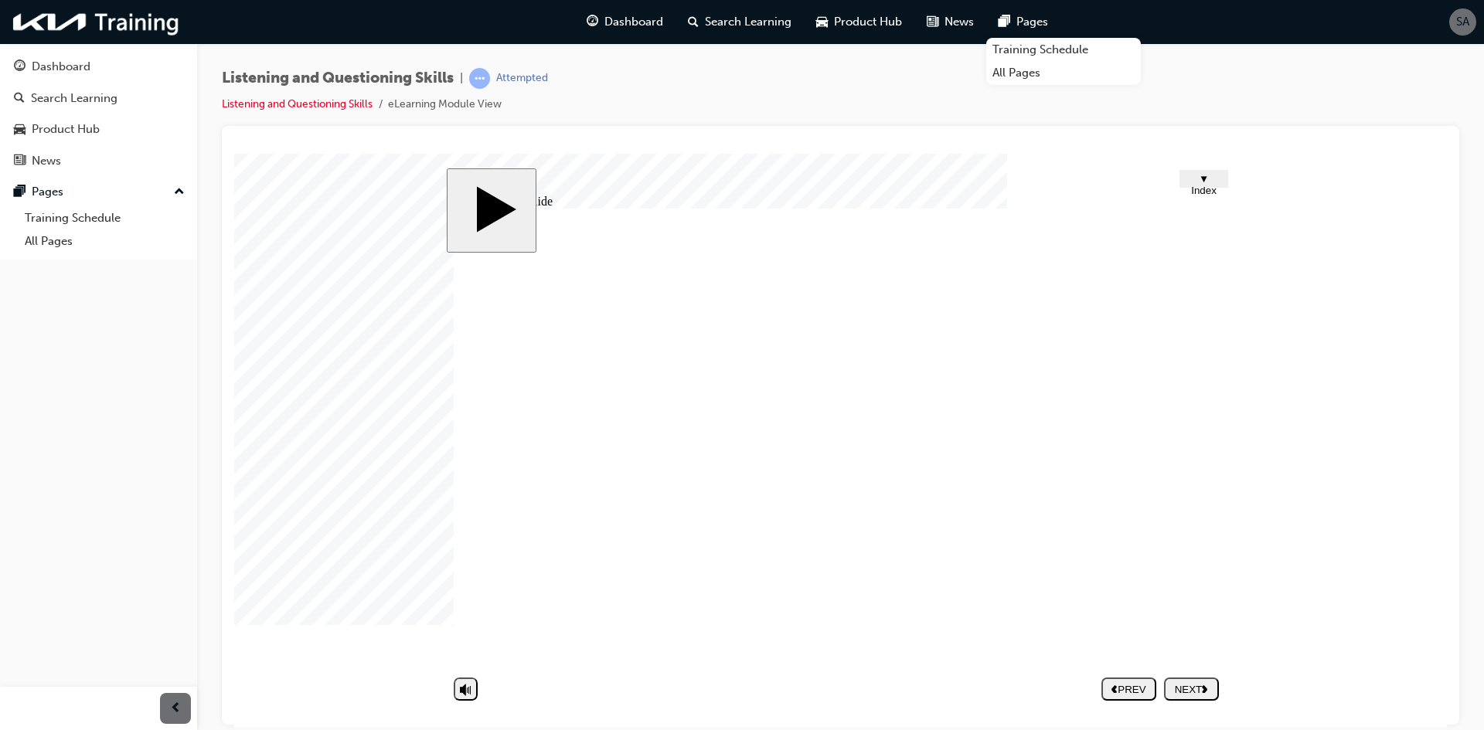
type textarea "Wo"
type textarea "W"
type textarea "Wr"
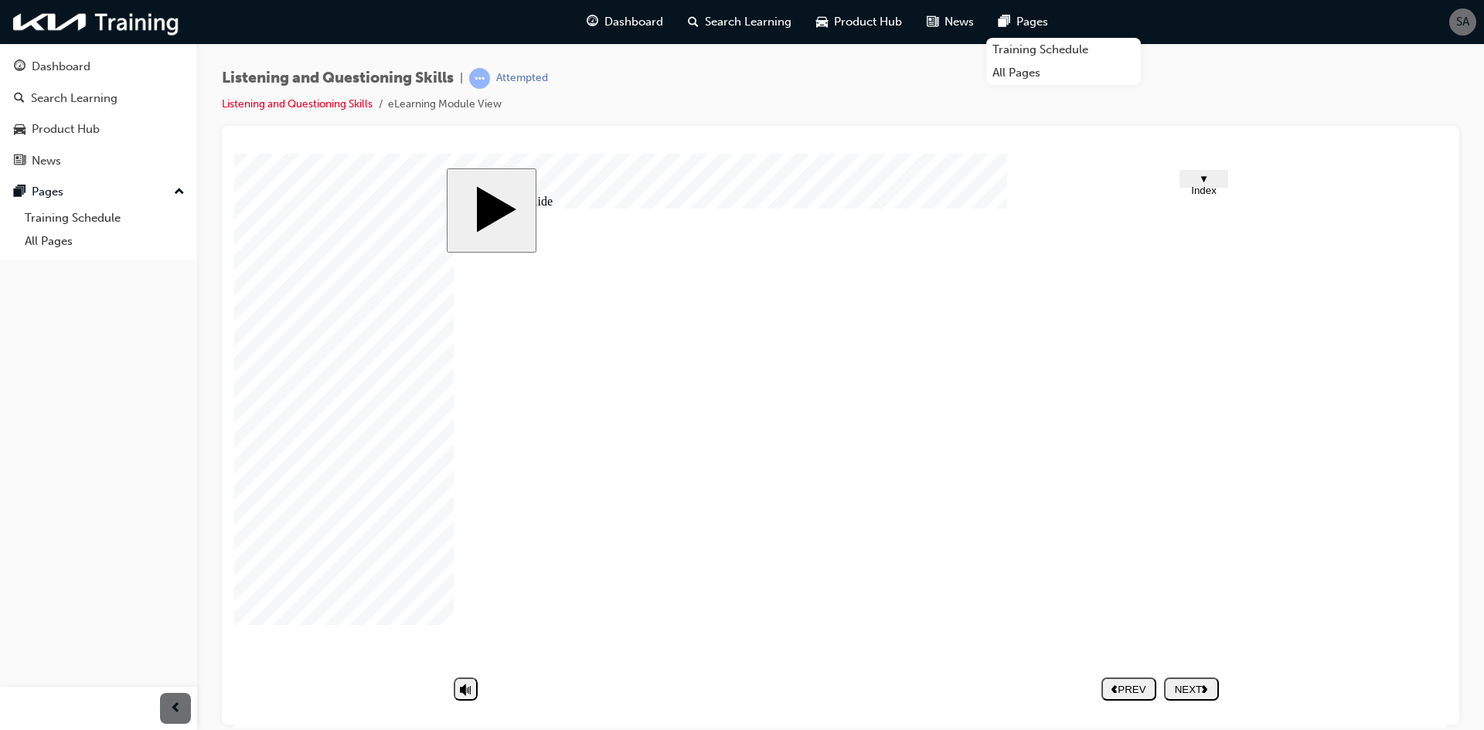
type textarea "Wr"
type textarea "Wro"
type textarea "Wron"
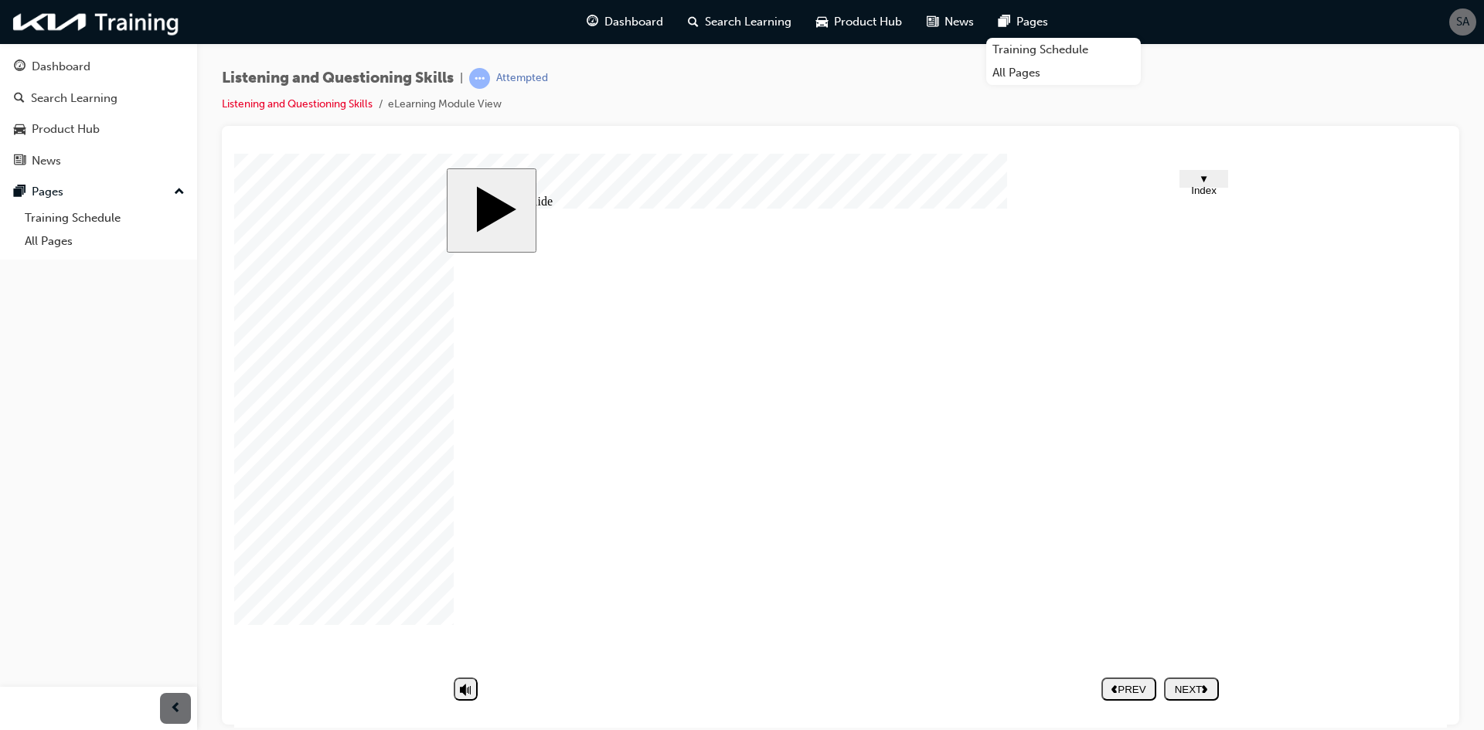
type textarea "Wrong"
type textarea "Wrong a"
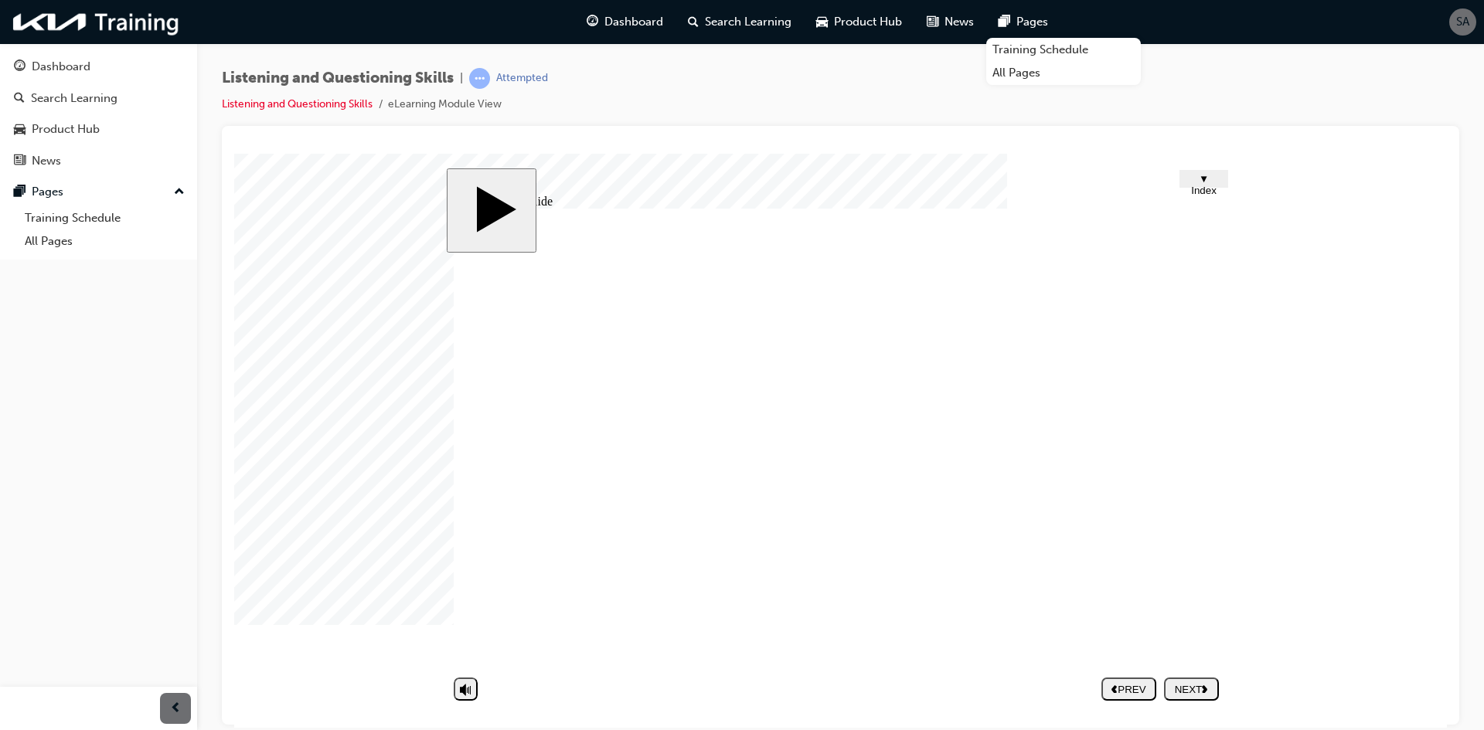
type textarea "Wrong a"
type textarea "Wrong at"
type textarea "Wrong att"
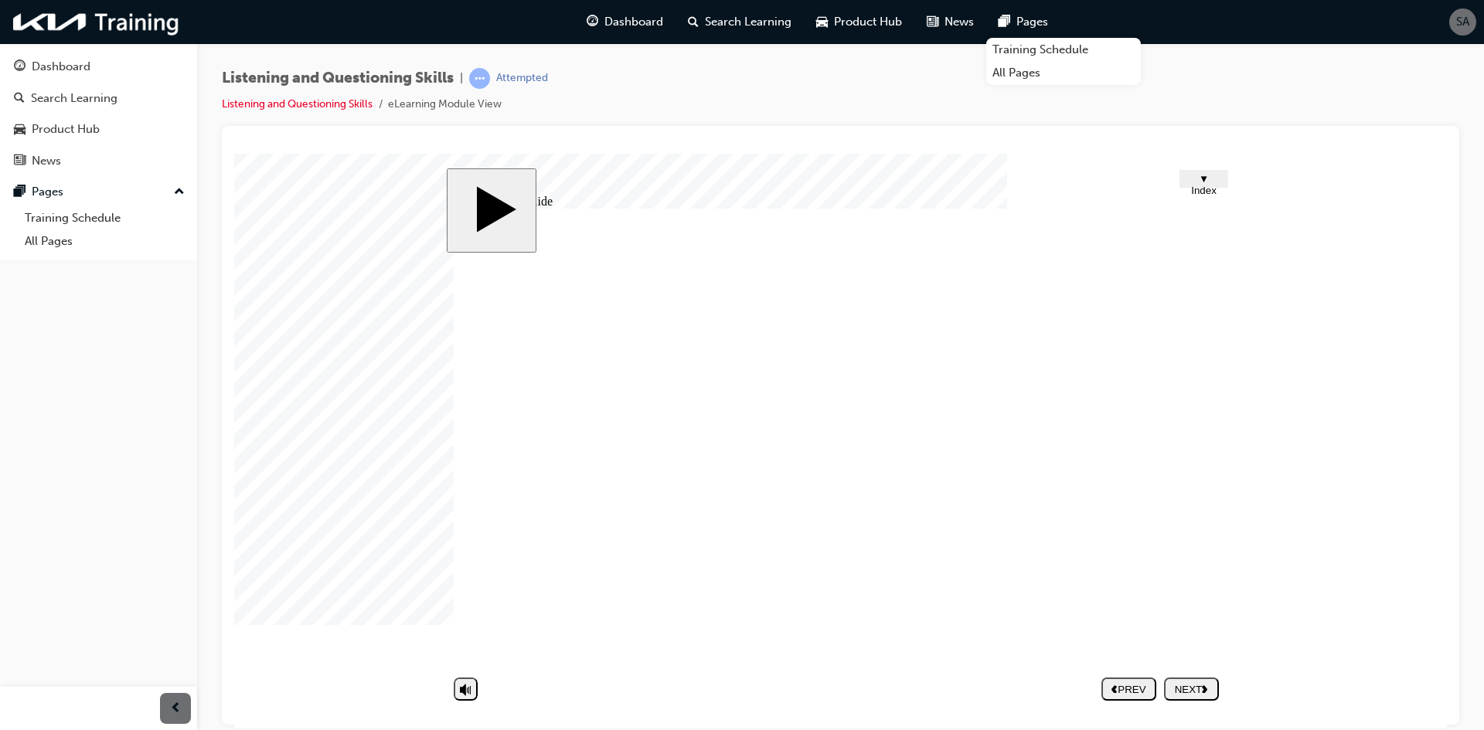
type textarea "Wrong atti"
type textarea "Wrong attit"
type textarea "Wrong attitu"
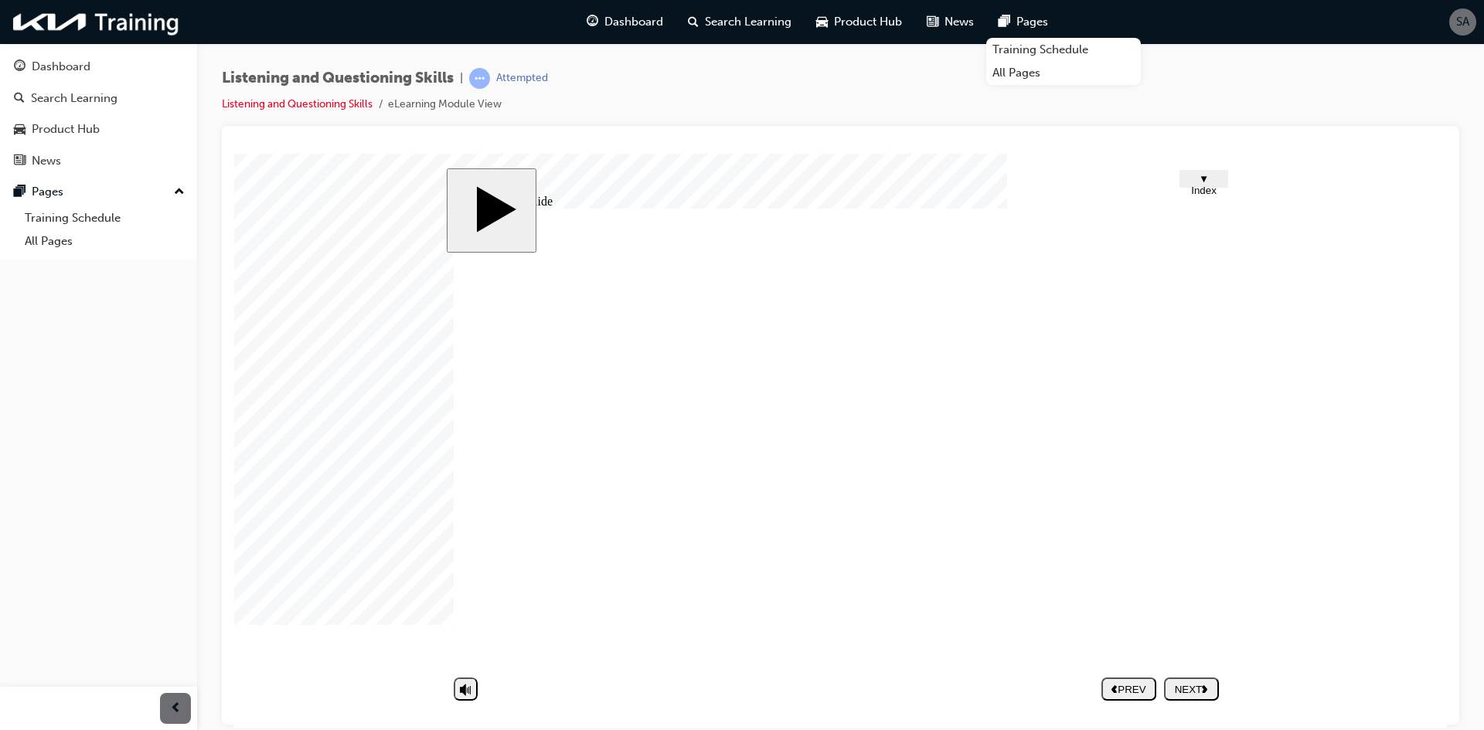
type textarea "Wrong attitu"
type textarea "Wrong attitud"
type textarea "Wrong attitude"
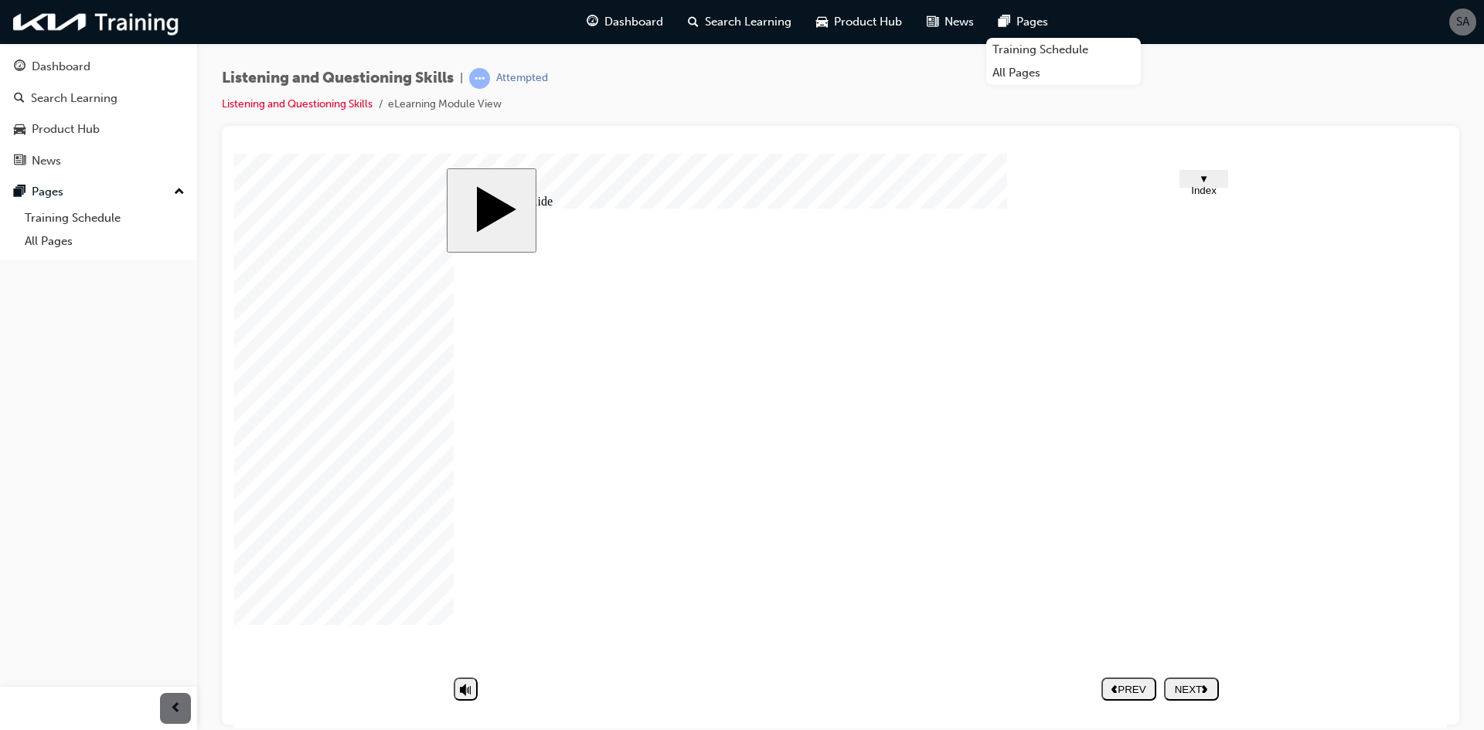
type textarea "Wrong attitude"
click at [1195, 678] on button "NEXT" at bounding box center [1191, 688] width 55 height 23
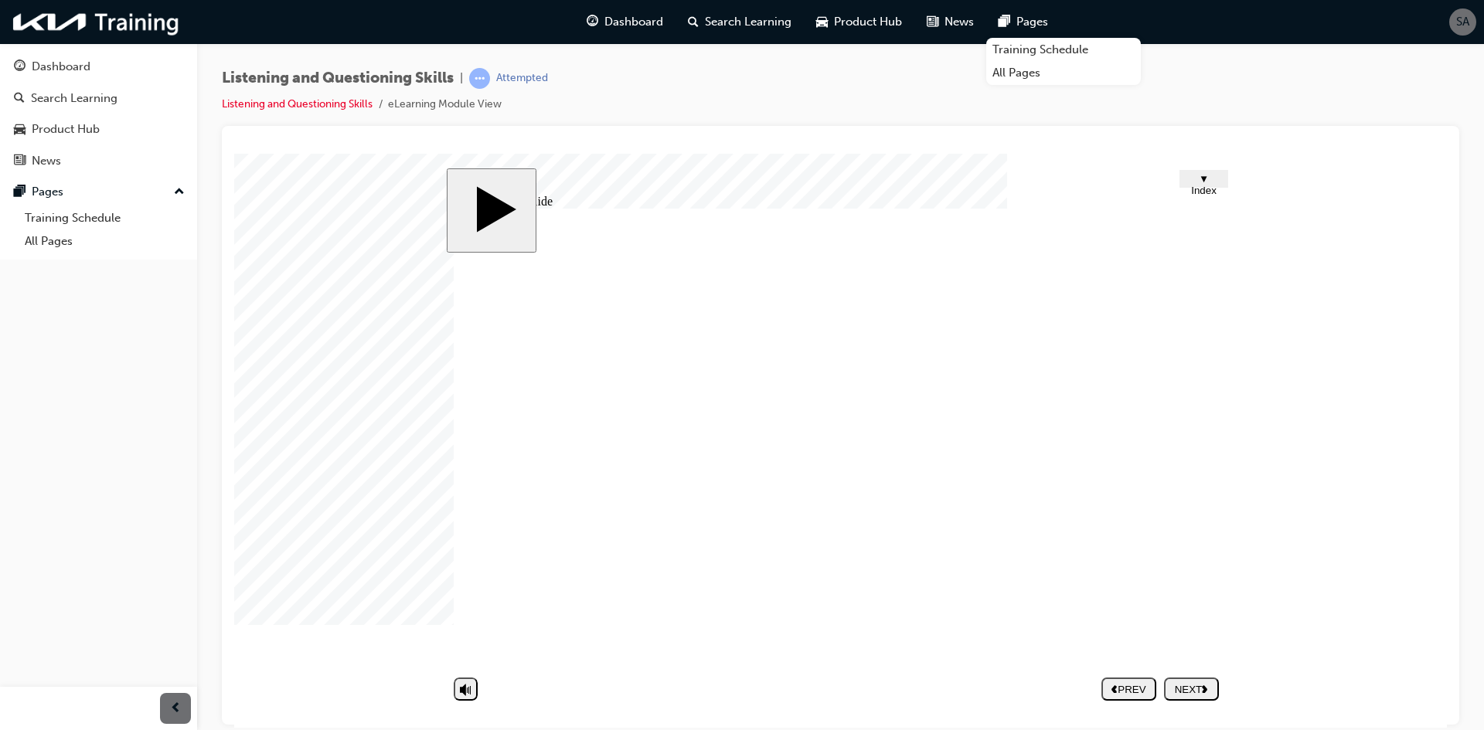
click at [1199, 686] on div "NEXT" at bounding box center [1191, 689] width 42 height 12
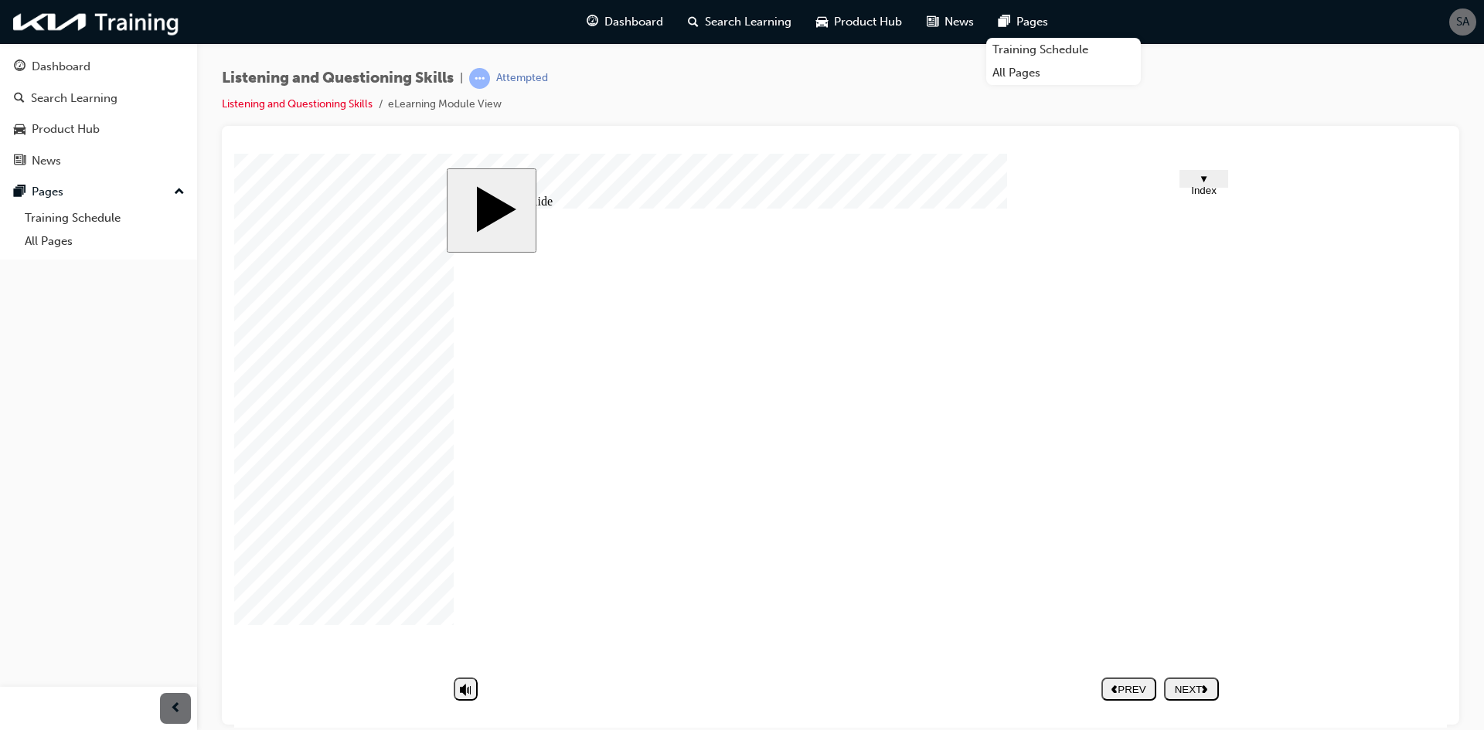
click at [1185, 679] on button "NEXT" at bounding box center [1191, 688] width 55 height 23
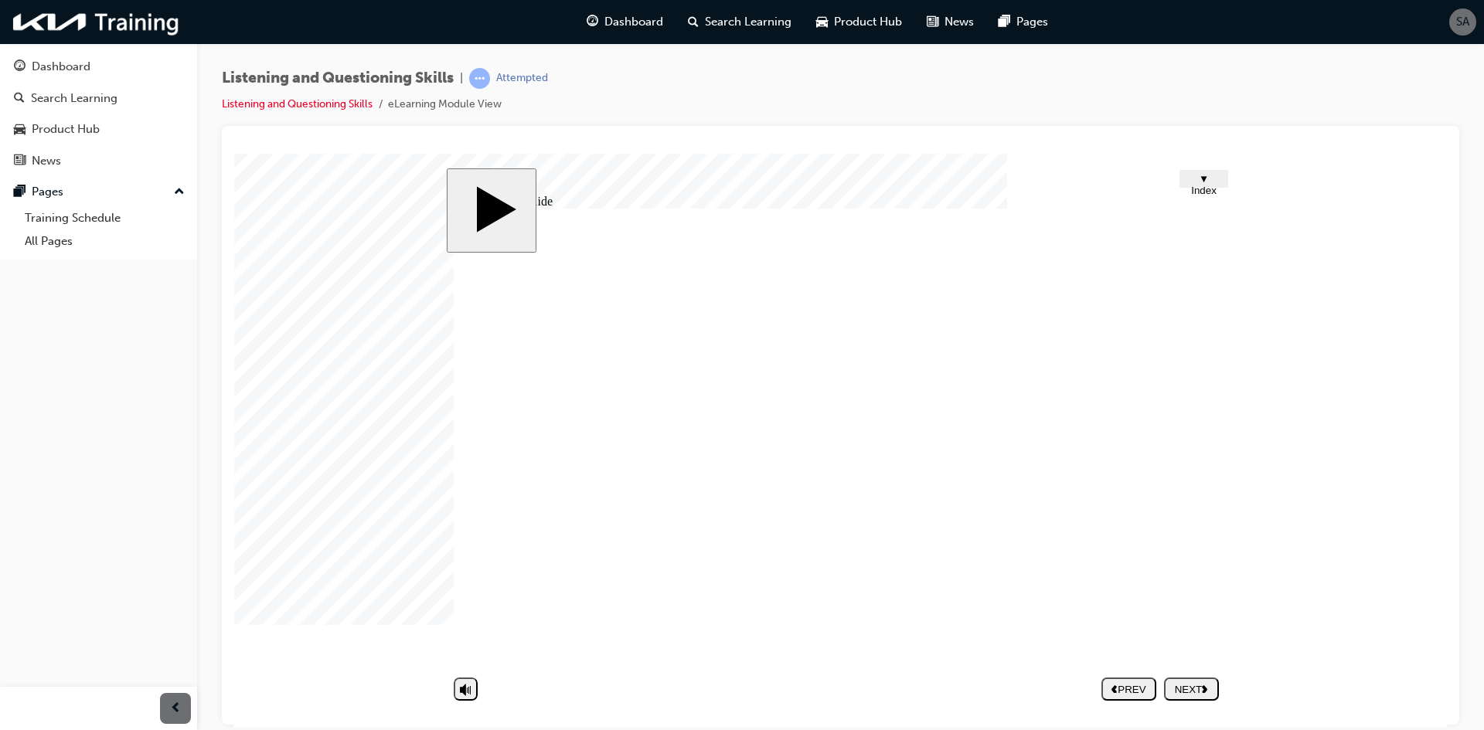
click at [1191, 688] on div "NEXT" at bounding box center [1191, 689] width 42 height 12
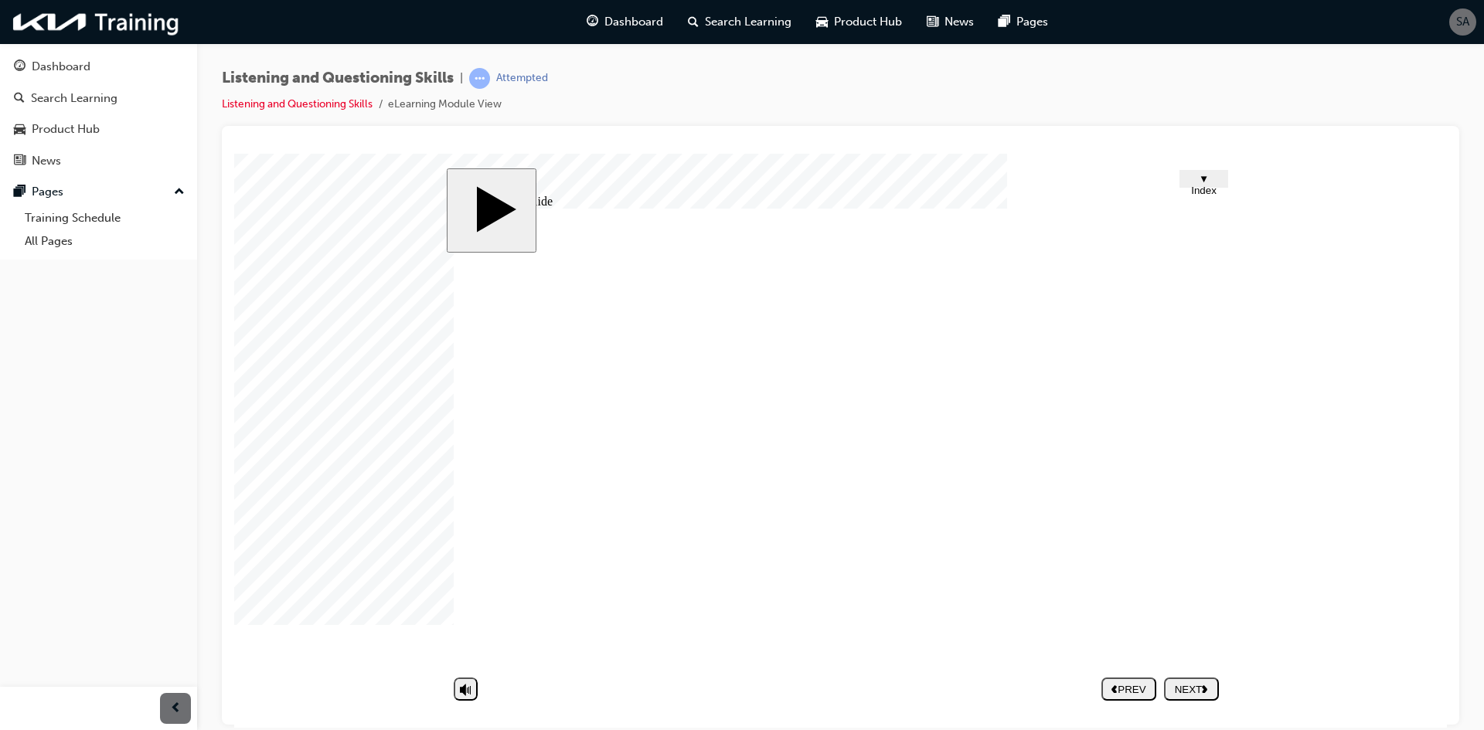
click at [1202, 690] on div "NEXT" at bounding box center [1191, 689] width 42 height 12
click at [1191, 688] on div "NEXT" at bounding box center [1191, 689] width 42 height 12
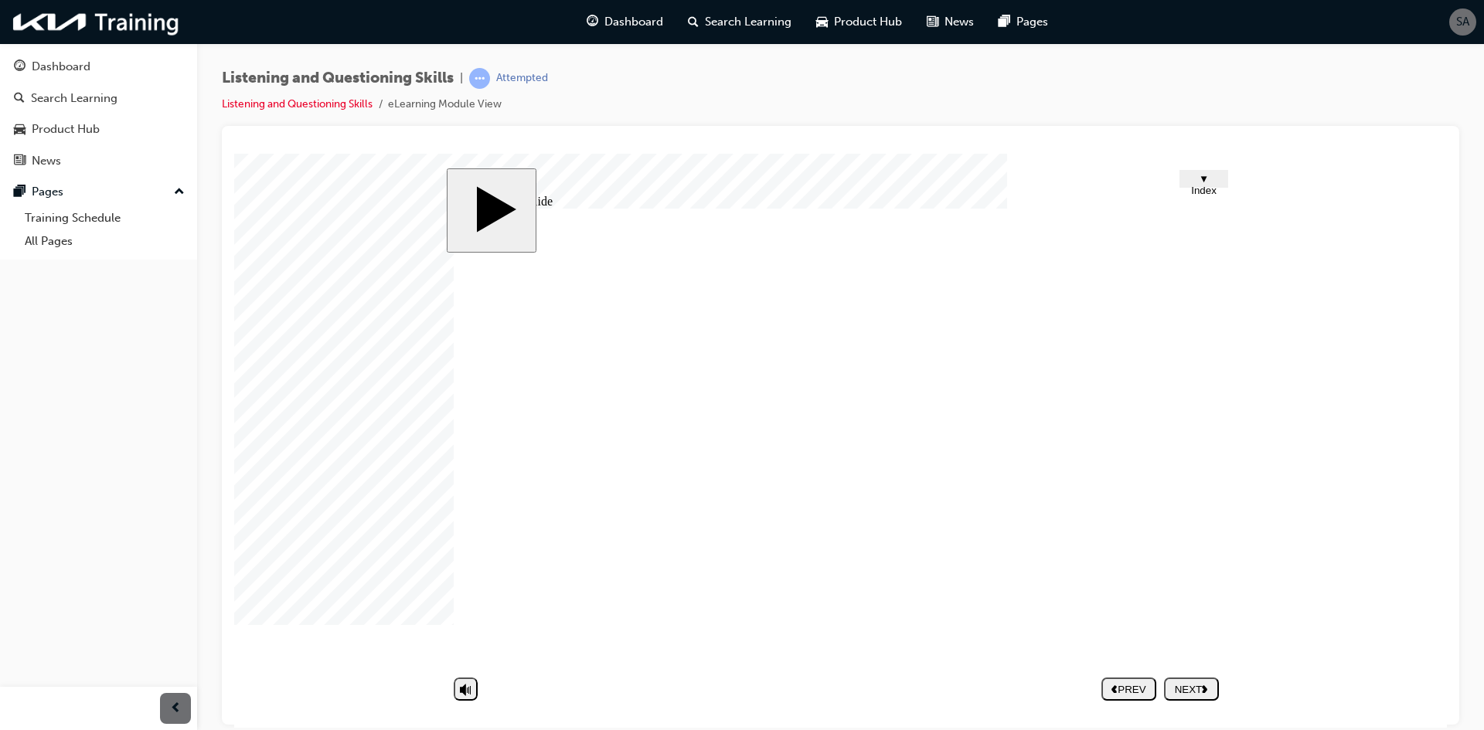
click at [1188, 688] on div "NEXT" at bounding box center [1191, 689] width 42 height 12
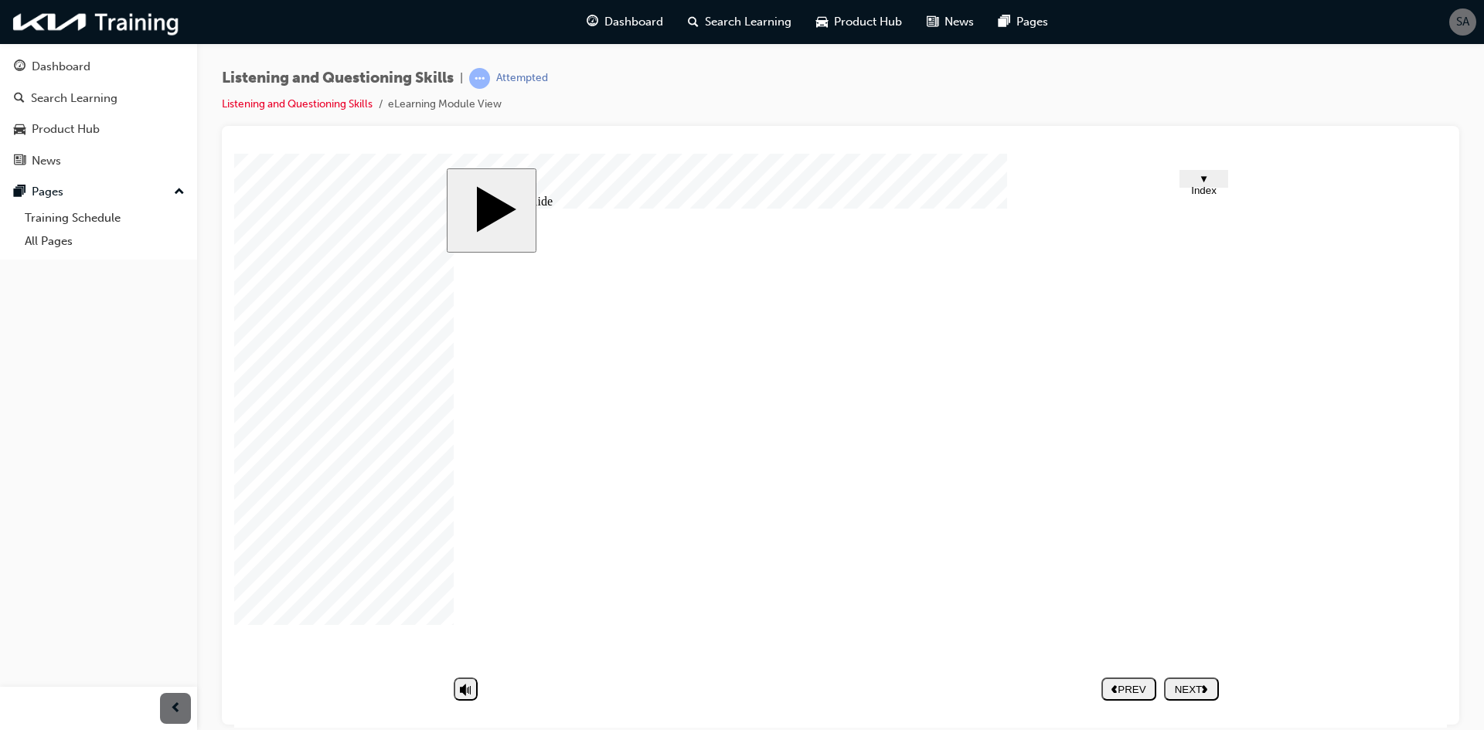
click at [1191, 686] on div "NEXT" at bounding box center [1191, 689] width 42 height 12
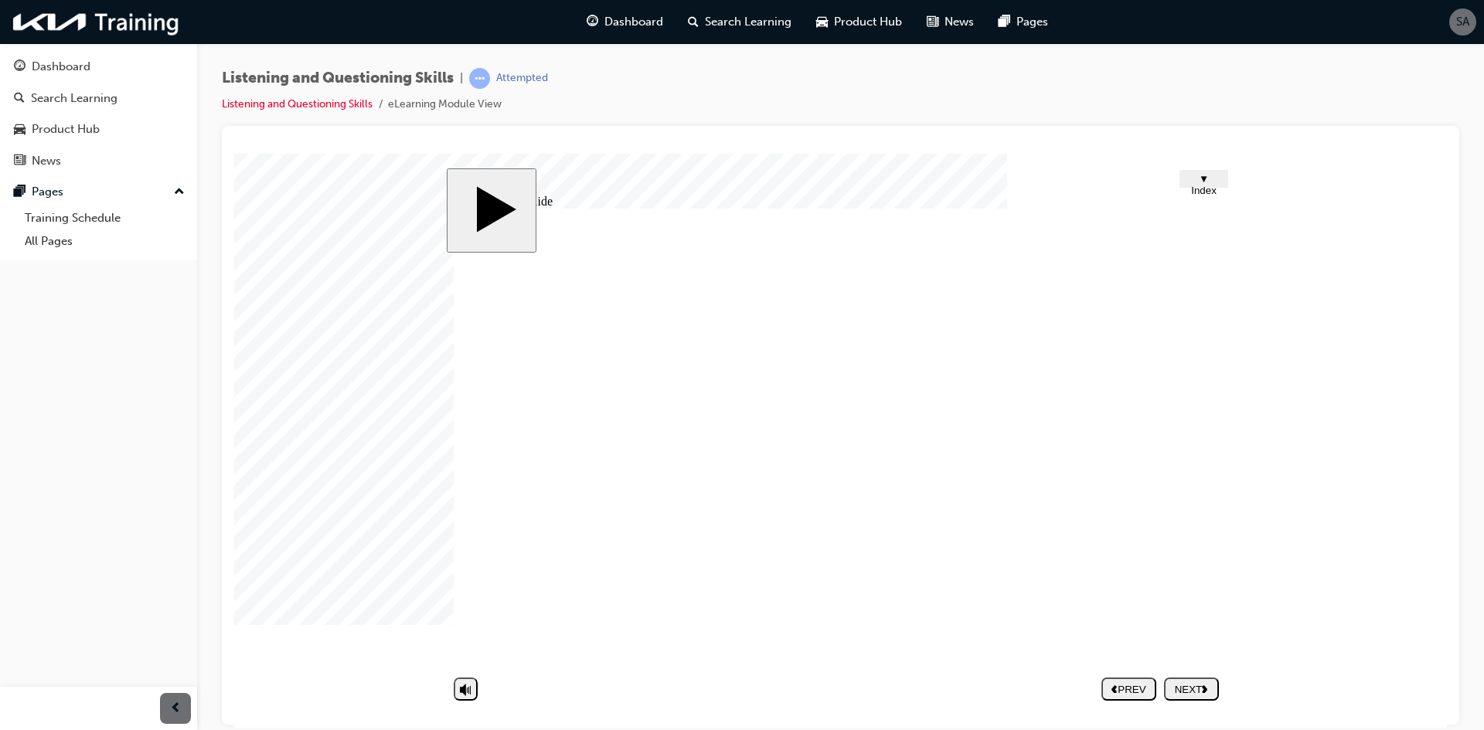
click at [1194, 689] on div "NEXT" at bounding box center [1191, 689] width 42 height 12
click at [1181, 683] on div "NEXT" at bounding box center [1191, 689] width 42 height 12
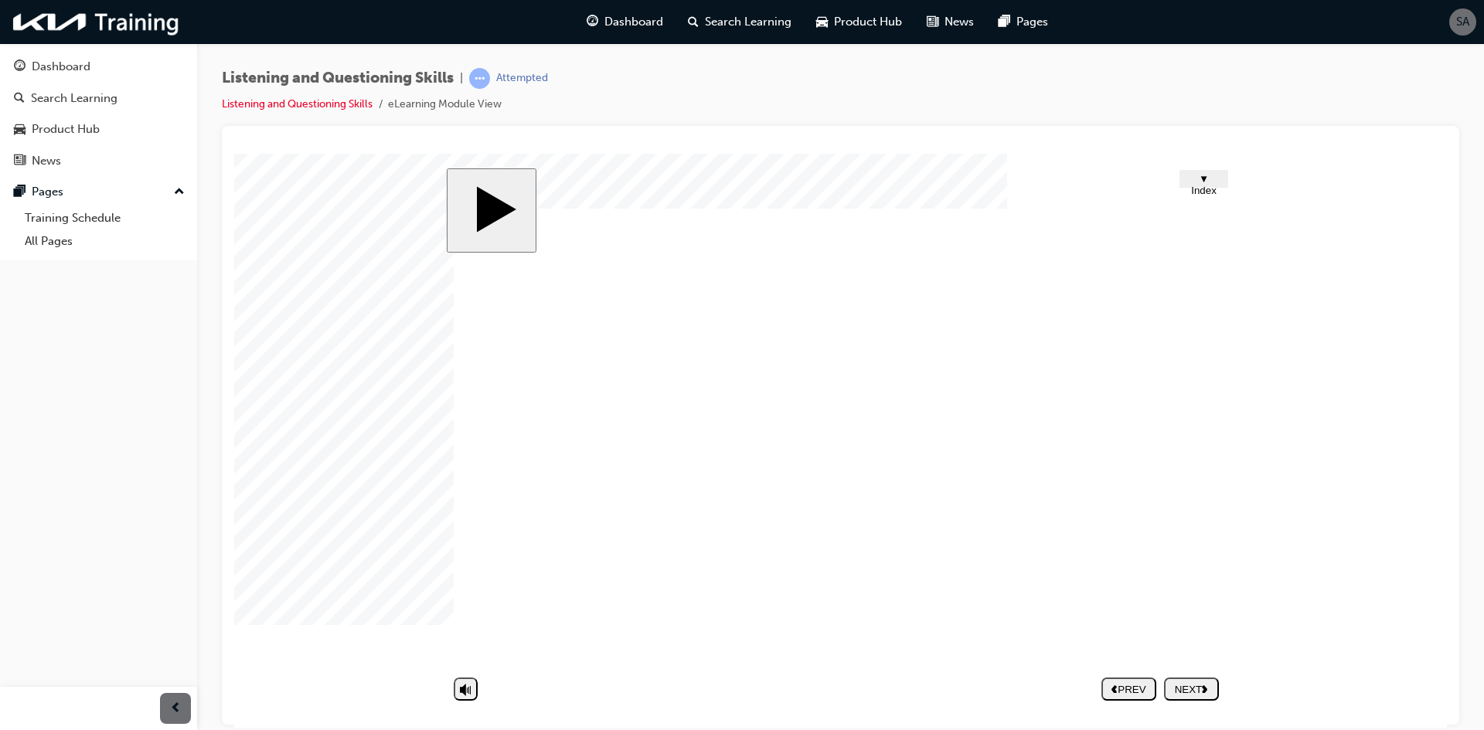
click at [1196, 679] on button "NEXT" at bounding box center [1191, 688] width 55 height 23
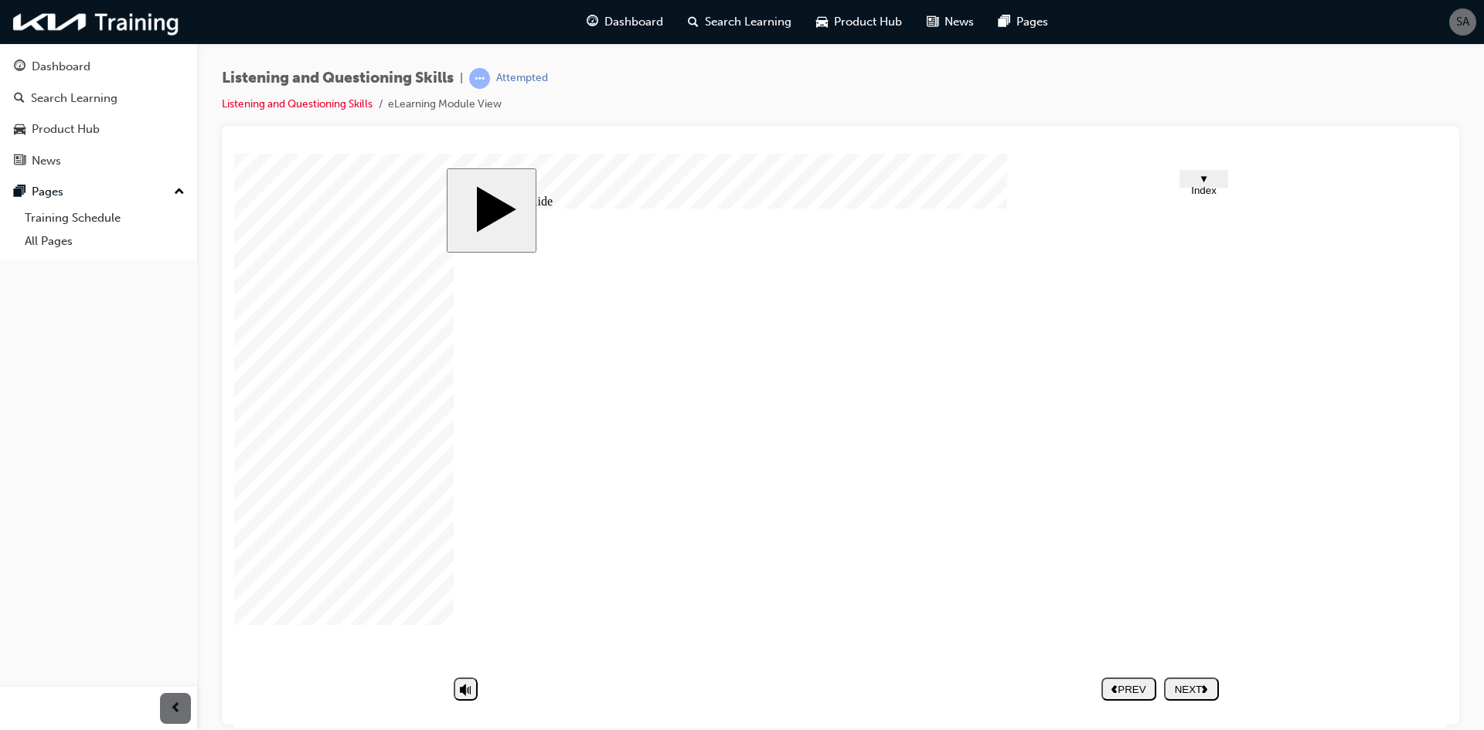
click at [1204, 686] on polygon "next" at bounding box center [1204, 689] width 5 height 8
click at [123, 59] on div "Dashboard" at bounding box center [98, 66] width 169 height 19
